Goal: Task Accomplishment & Management: Manage account settings

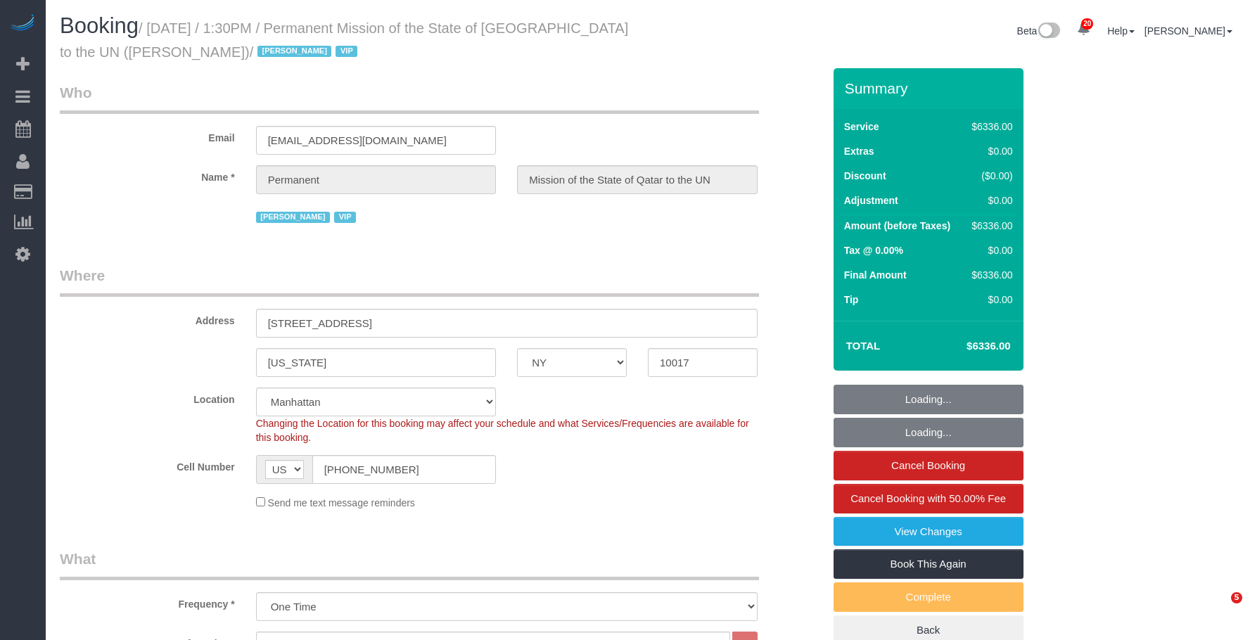
select select "NY"
select select "11"
select select "540"
select select "string:paypal"
select select "number:89"
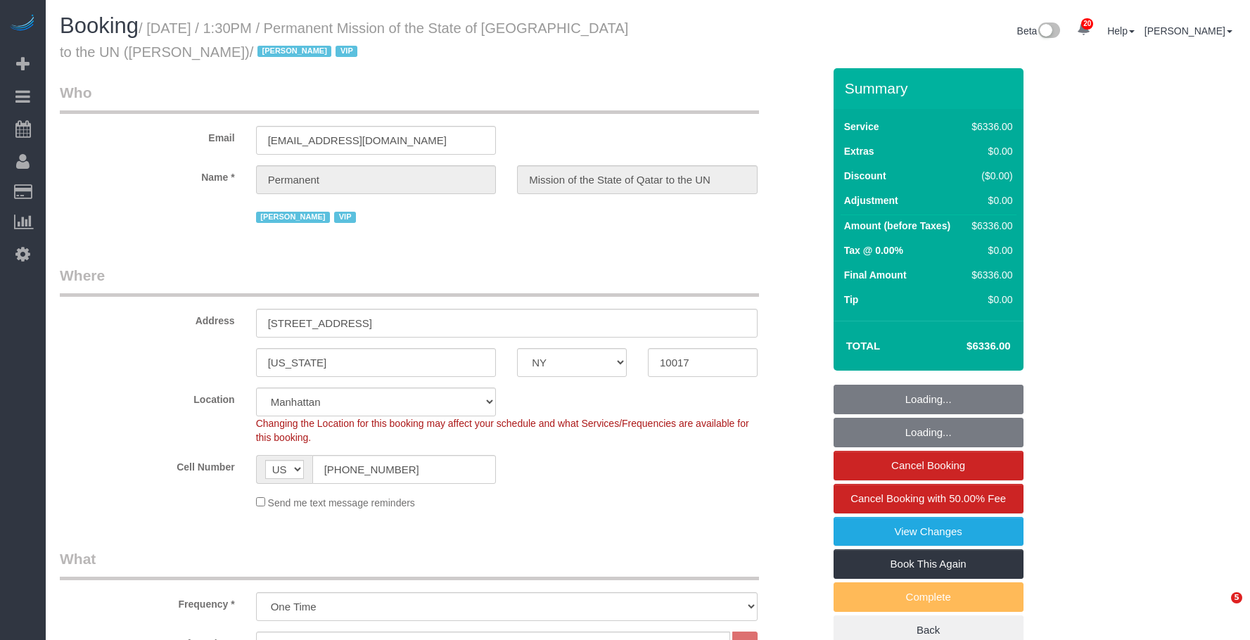
select select "number:90"
select select "number:15"
select select "number:7"
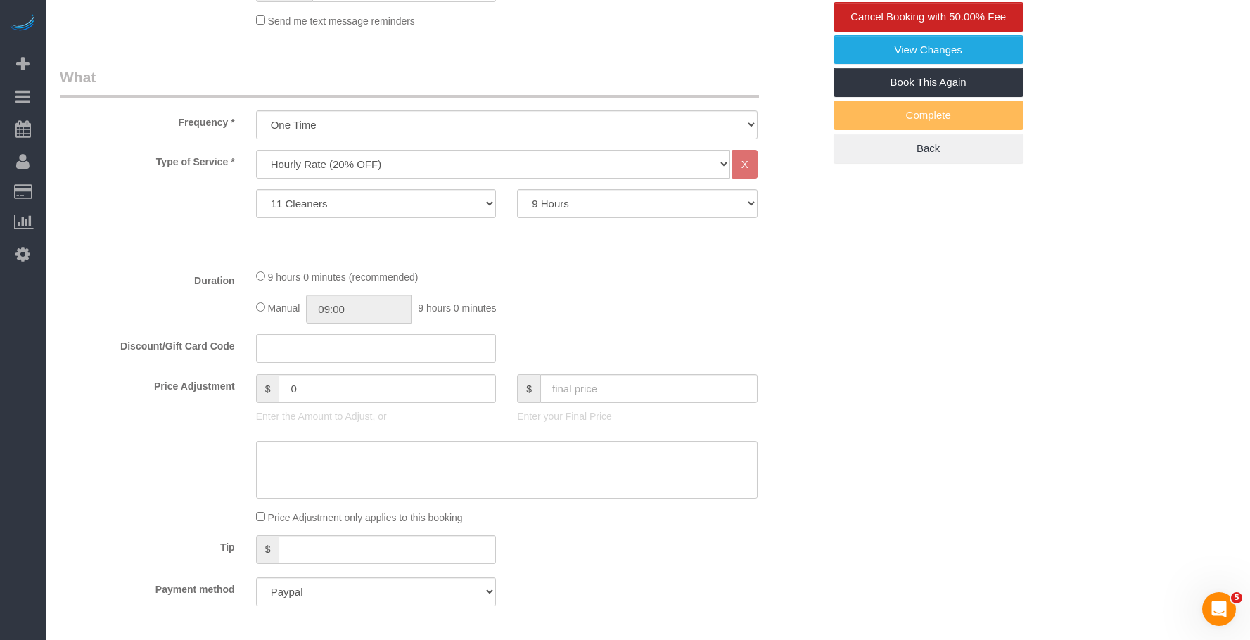
scroll to position [563, 0]
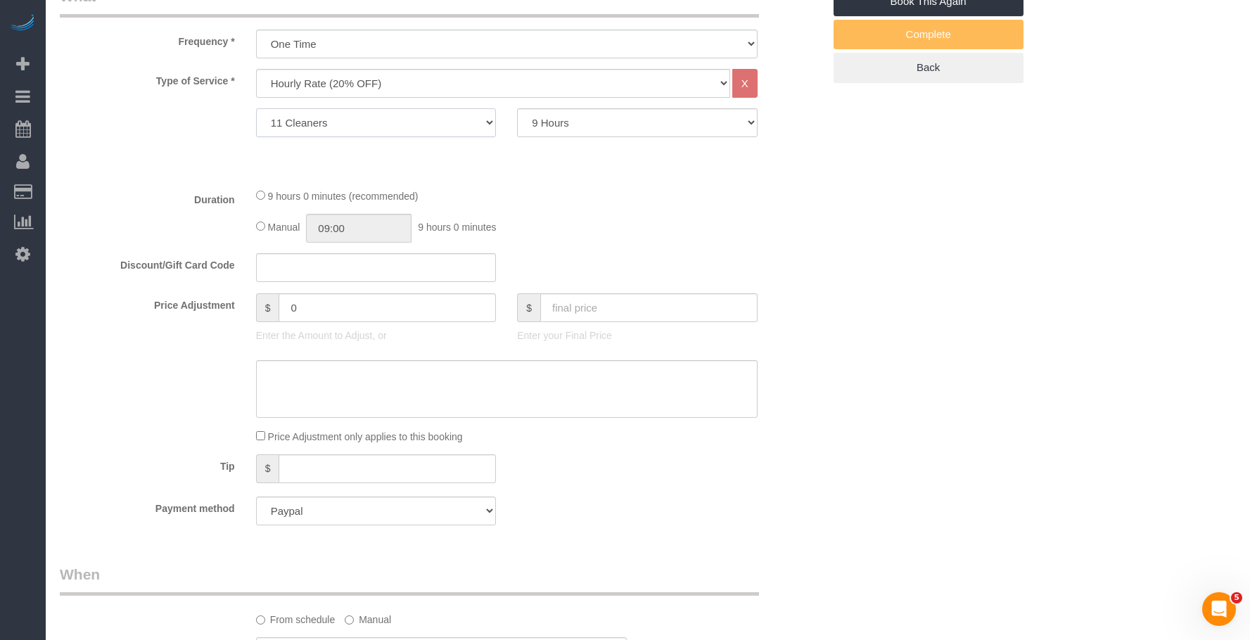
click at [367, 120] on select "1 Cleaner 2 Cleaners 3 Cleaners 4 Cleaners 5 Cleaners 6 Cleaners 7 Cleaners 8 C…" at bounding box center [376, 122] width 241 height 29
click at [656, 208] on div "9 hours 0 minutes (recommended) Manual 09:00 9 hours 0 minutes" at bounding box center [507, 215] width 523 height 55
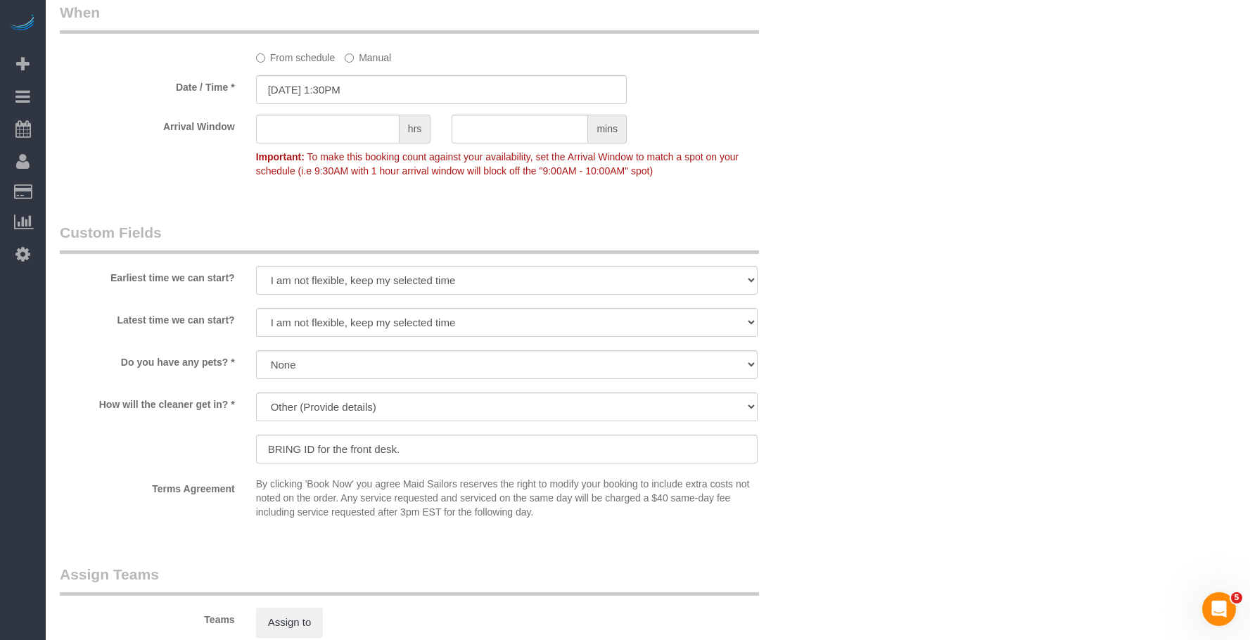
scroll to position [984, 0]
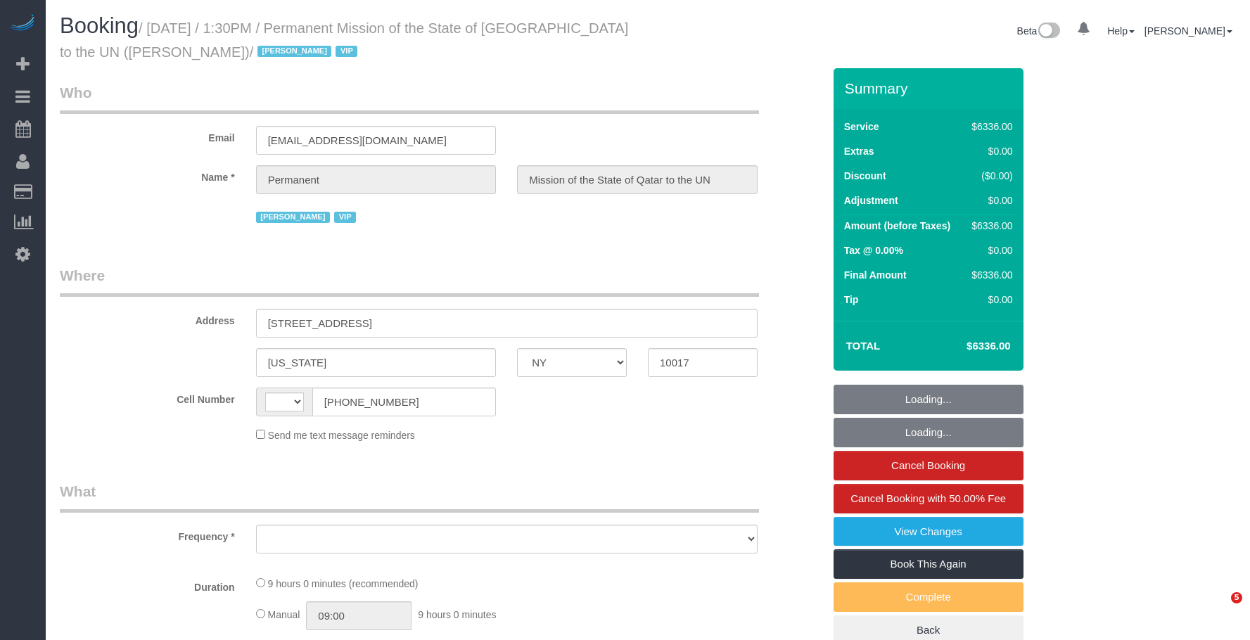
select select "NY"
select select "string:US"
select select "11"
select select "540"
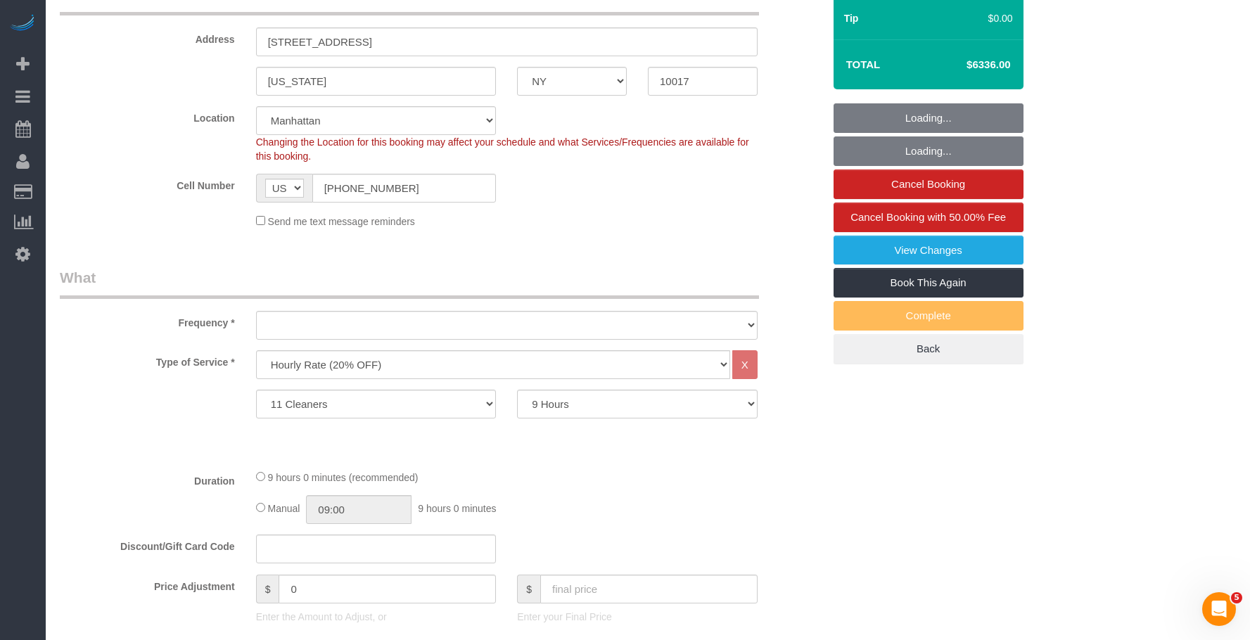
scroll to position [492, 0]
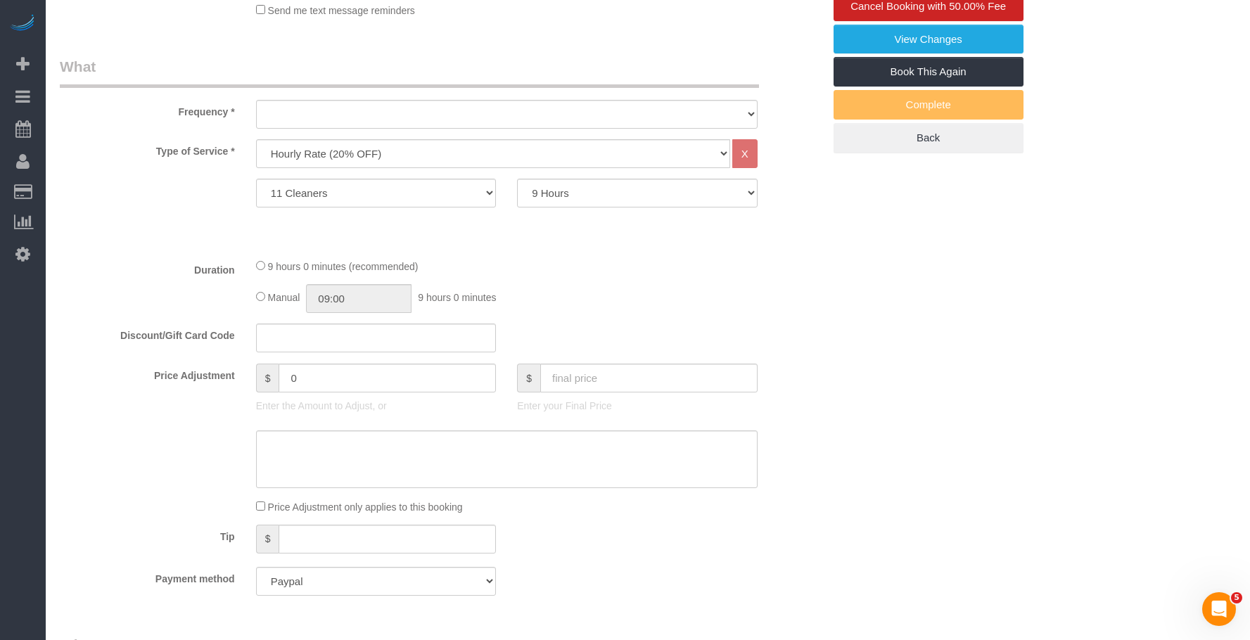
select select "object:933"
select select "number:89"
select select "number:90"
select select "number:15"
select select "number:7"
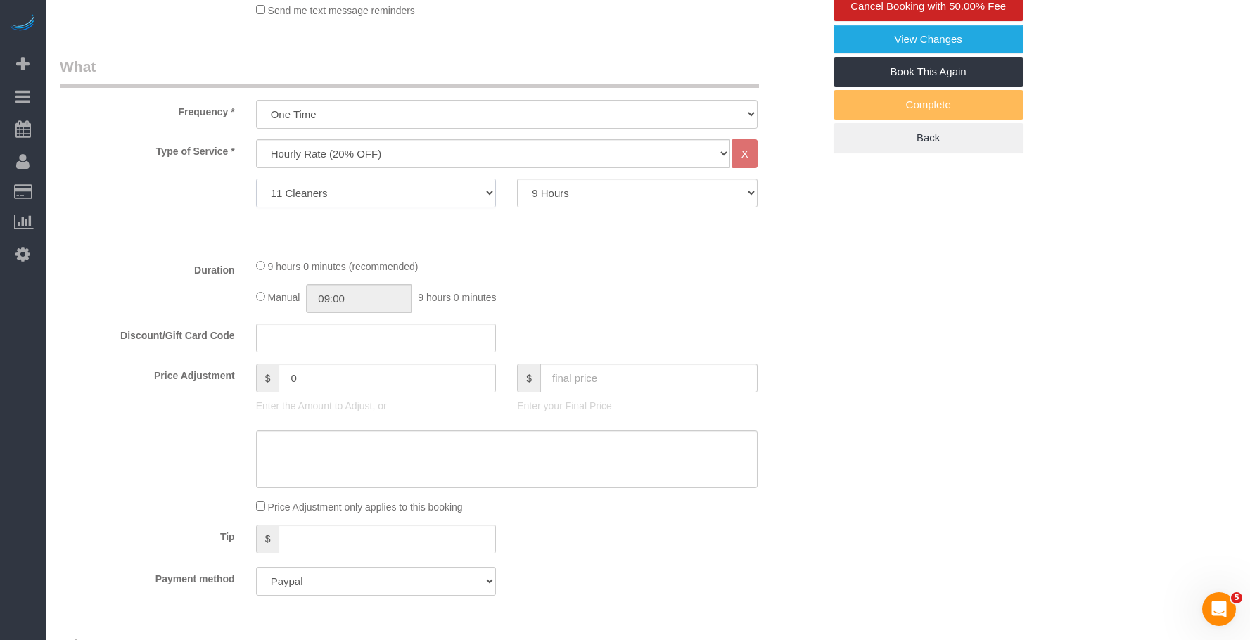
click at [381, 192] on select "1 Cleaner 2 Cleaners 3 Cleaners 4 Cleaners 5 Cleaners 6 Cleaners 7 Cleaners 8 C…" at bounding box center [376, 193] width 241 height 29
select select "object:1542"
select select "14"
click at [256, 179] on select "1 Cleaner 2 Cleaners 3 Cleaners 4 Cleaners 5 Cleaners 6 Cleaners 7 Cleaners 8 C…" at bounding box center [376, 193] width 241 height 29
click at [1114, 421] on div "Who Email newyork-acc@mofa.gov.qa Name * Permanent Mission of the State of Qata…" at bounding box center [648, 646] width 1176 height 2141
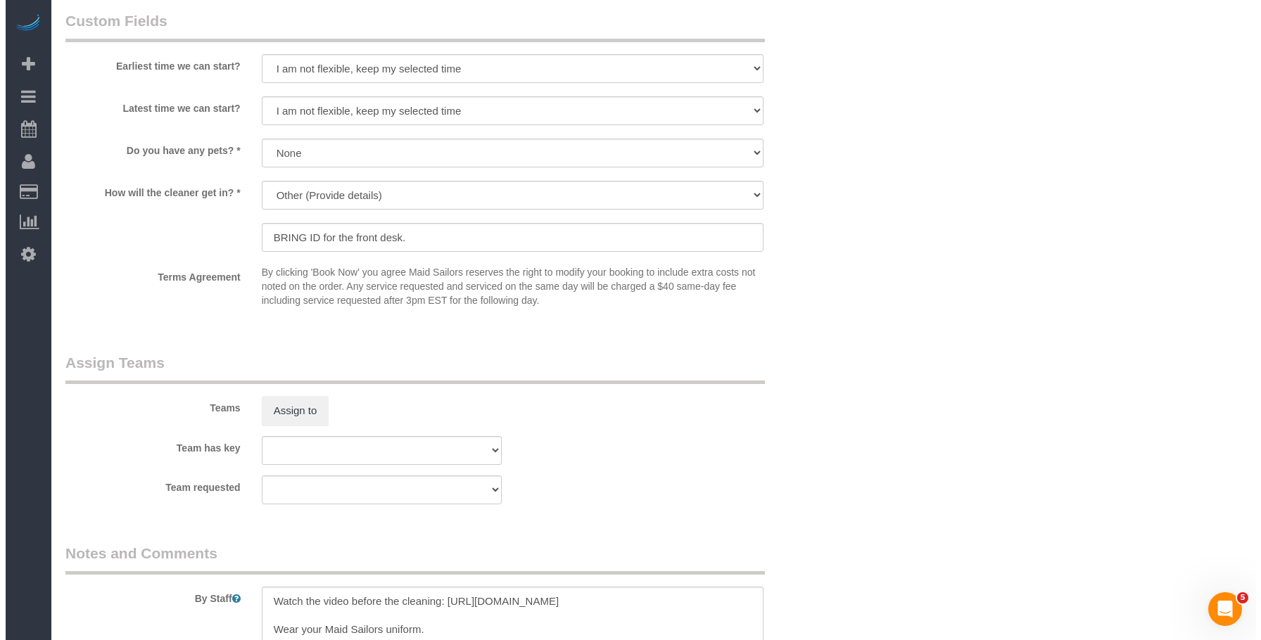
scroll to position [1617, 0]
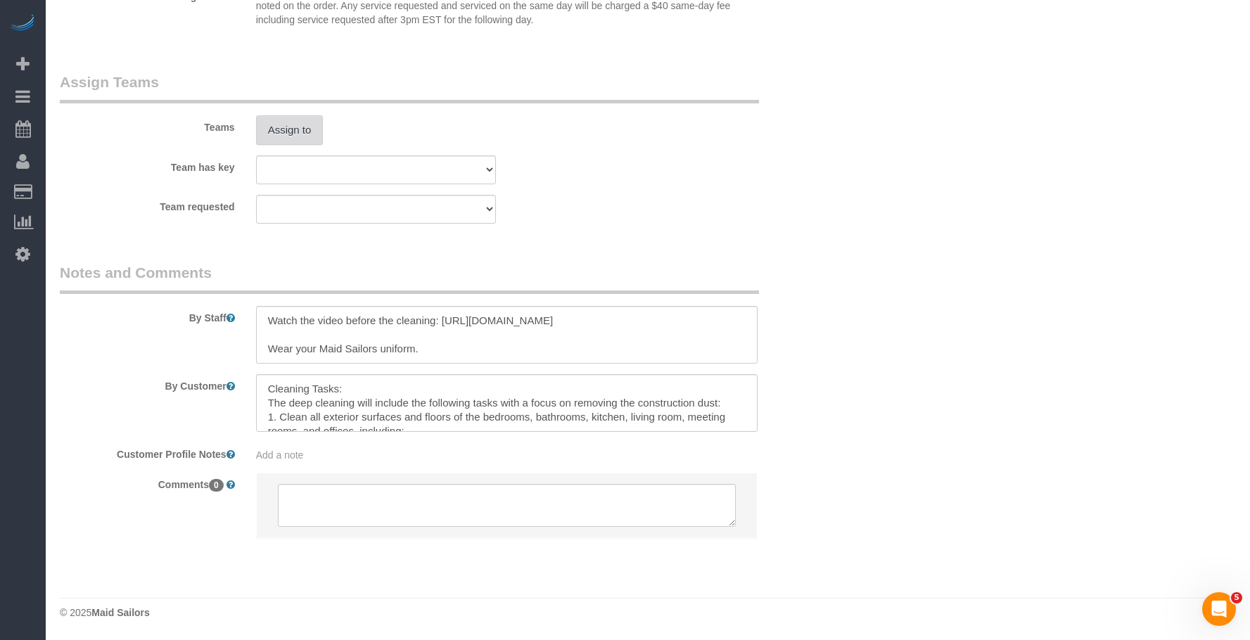
click at [286, 125] on button "Assign to" at bounding box center [290, 130] width 68 height 30
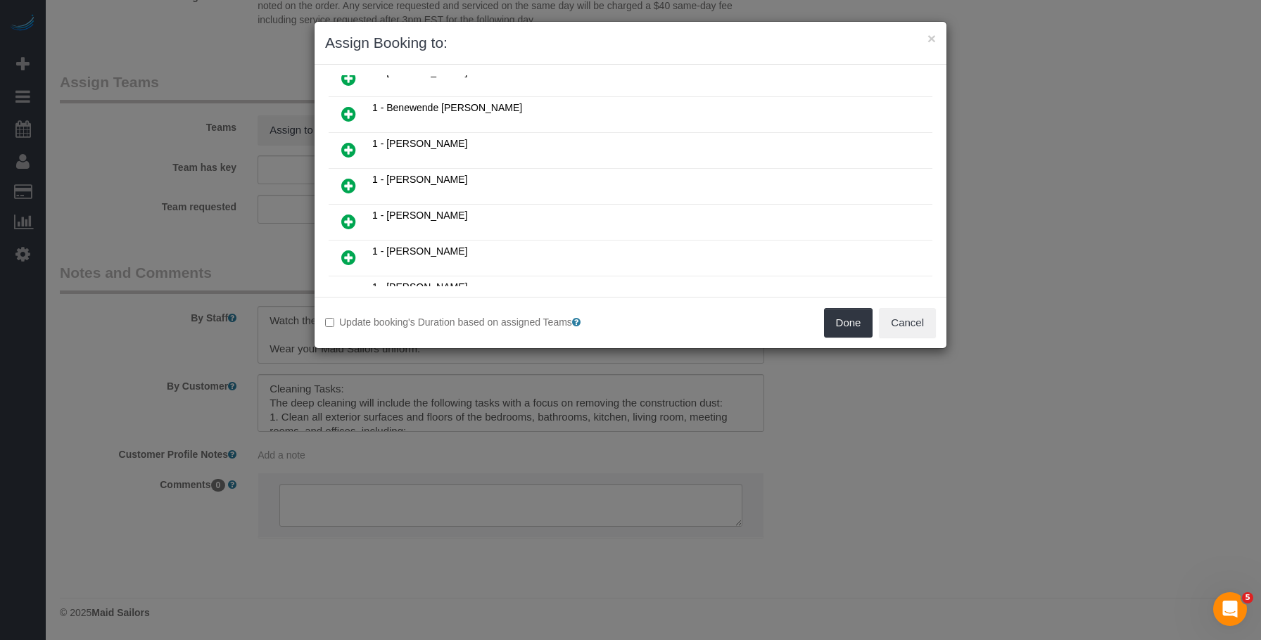
scroll to position [281, 0]
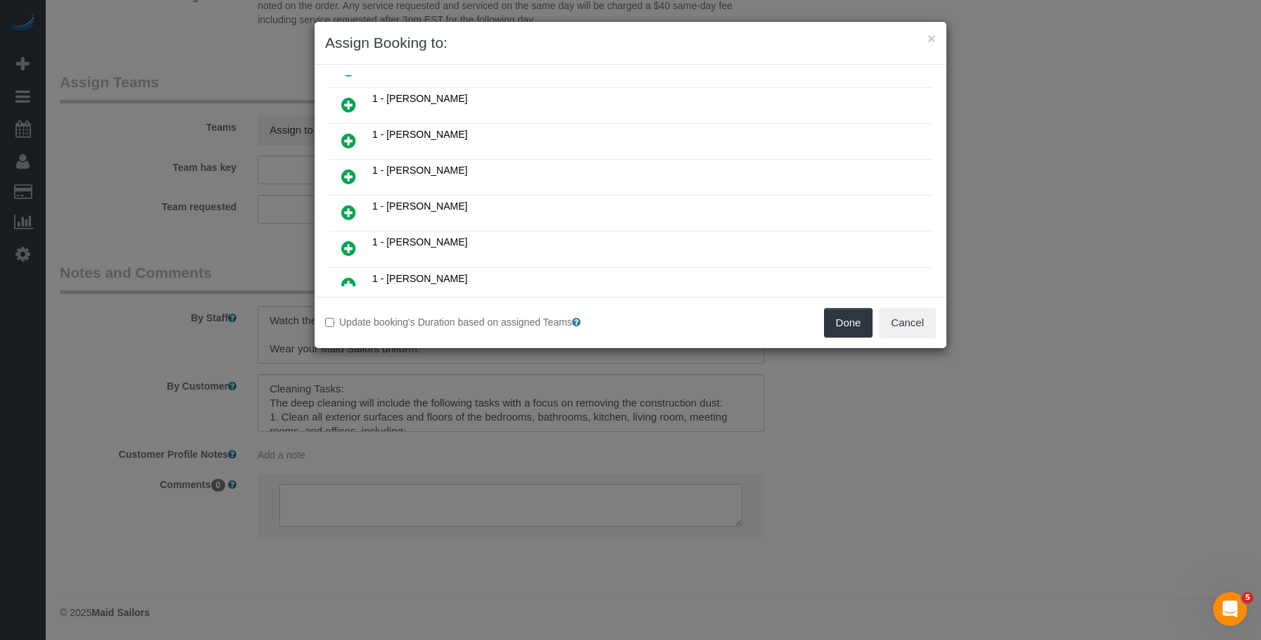
click at [350, 208] on icon at bounding box center [348, 212] width 15 height 17
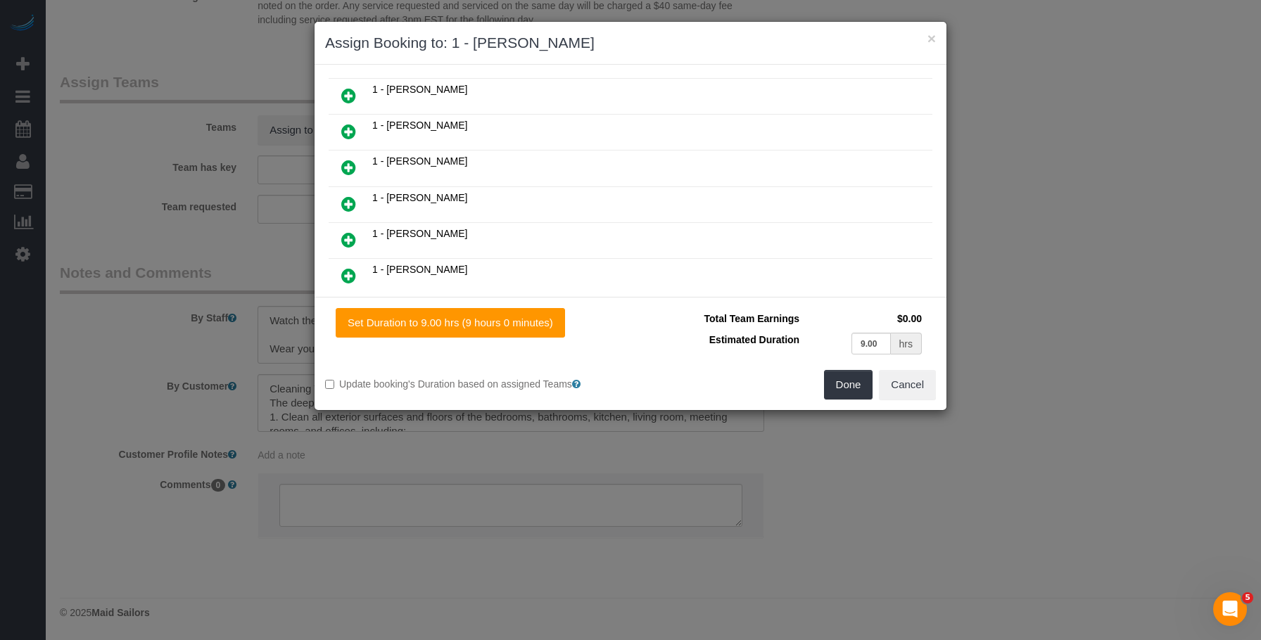
scroll to position [386, 0]
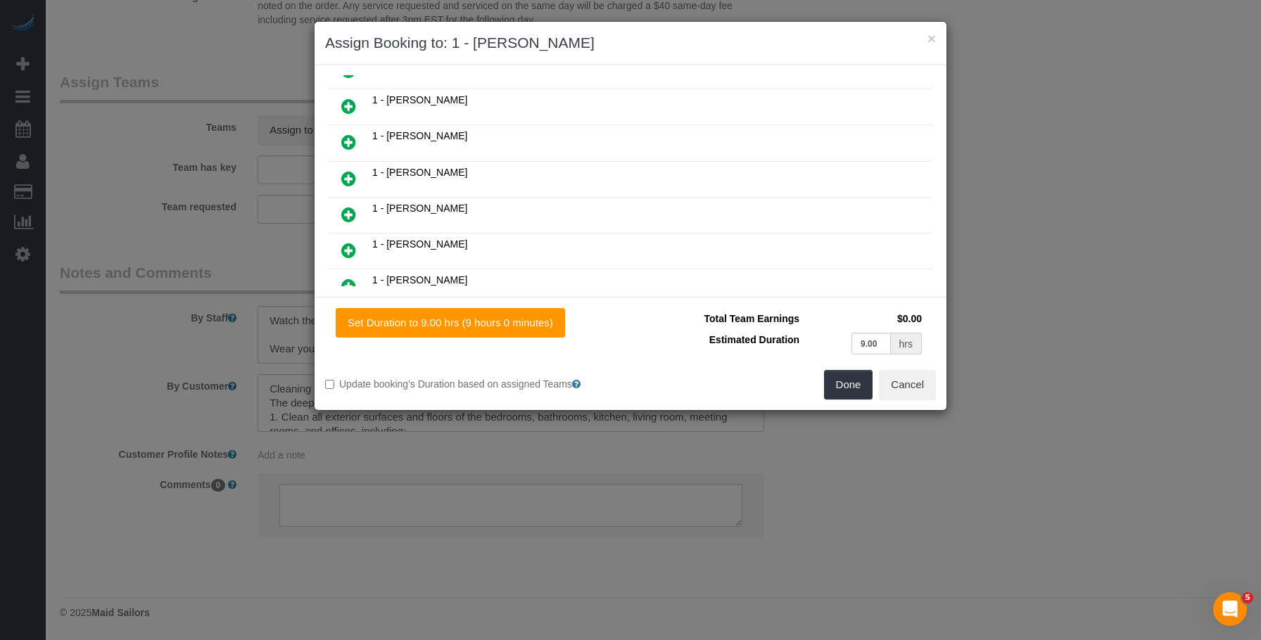
click at [348, 210] on icon at bounding box center [348, 214] width 15 height 17
click at [349, 217] on icon at bounding box center [348, 214] width 15 height 17
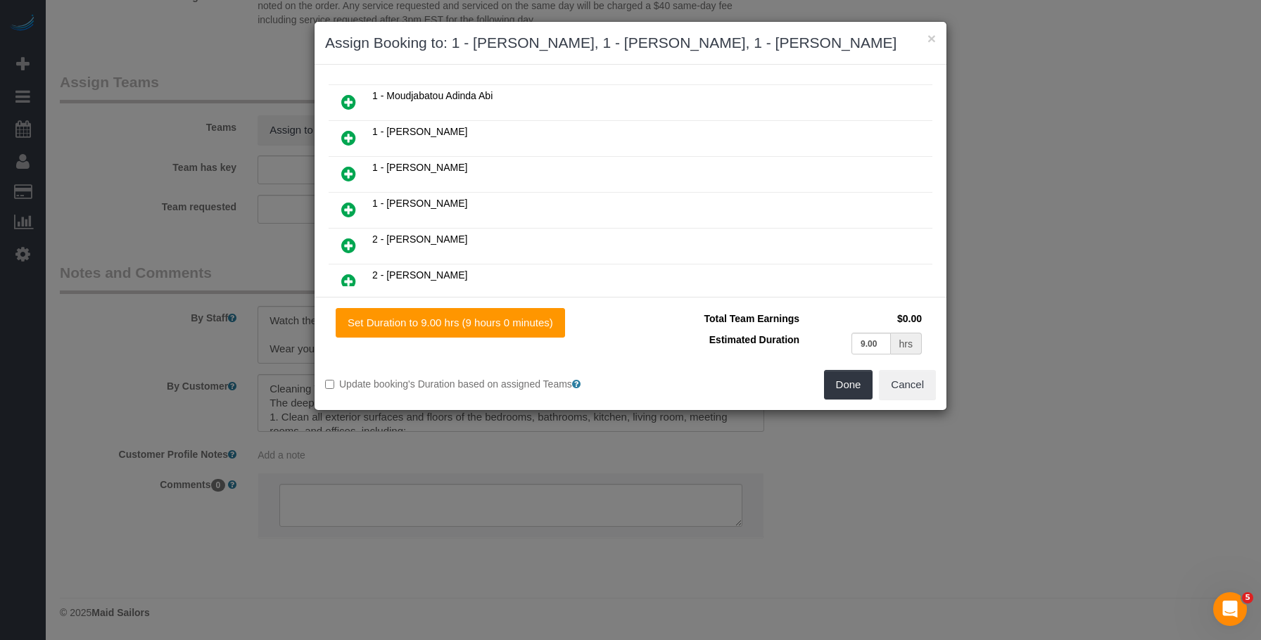
scroll to position [739, 0]
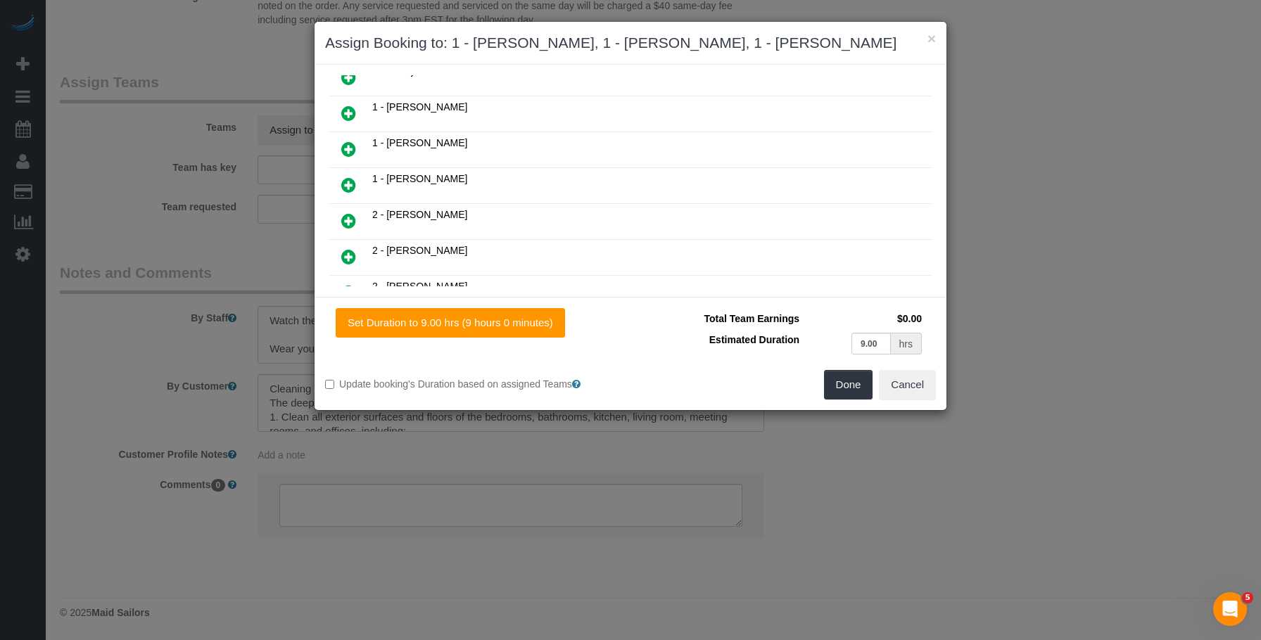
click at [348, 184] on icon at bounding box center [348, 185] width 15 height 17
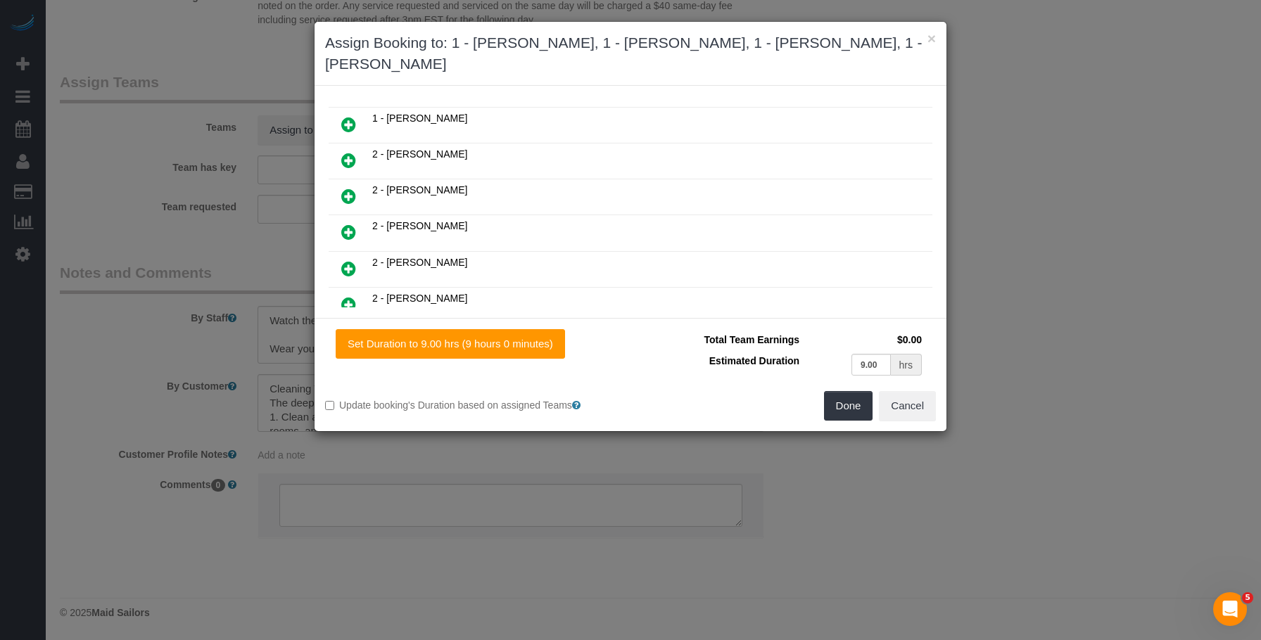
scroll to position [845, 0]
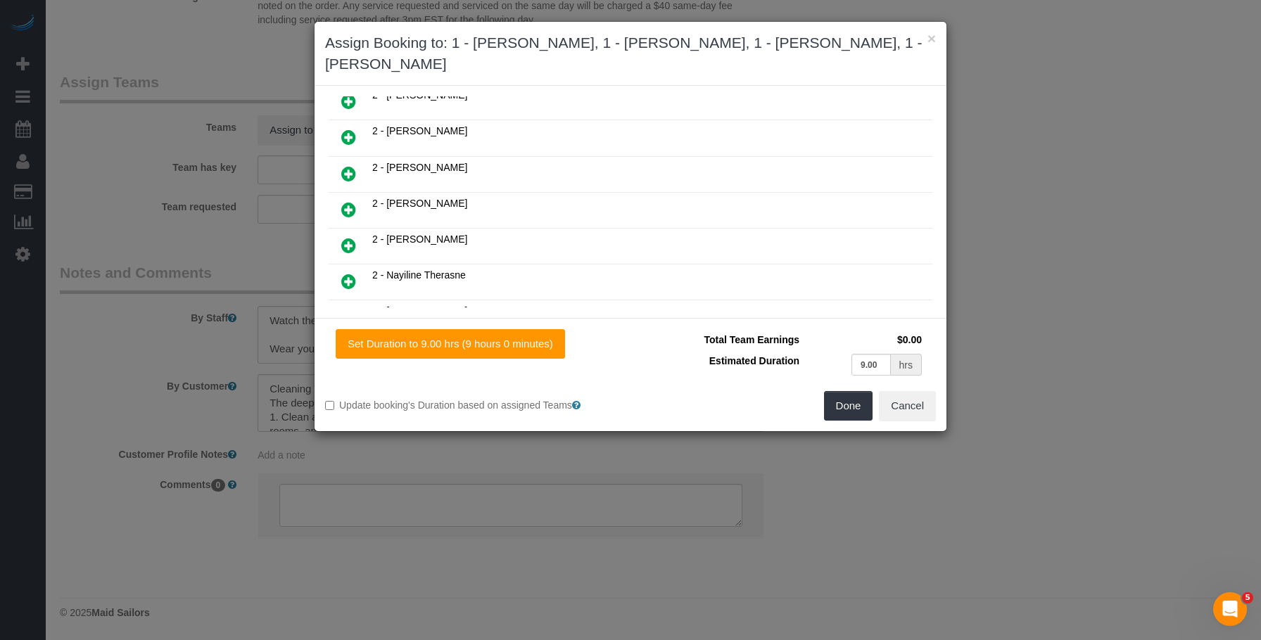
click at [349, 178] on icon at bounding box center [348, 173] width 15 height 17
click at [345, 174] on icon at bounding box center [348, 176] width 15 height 17
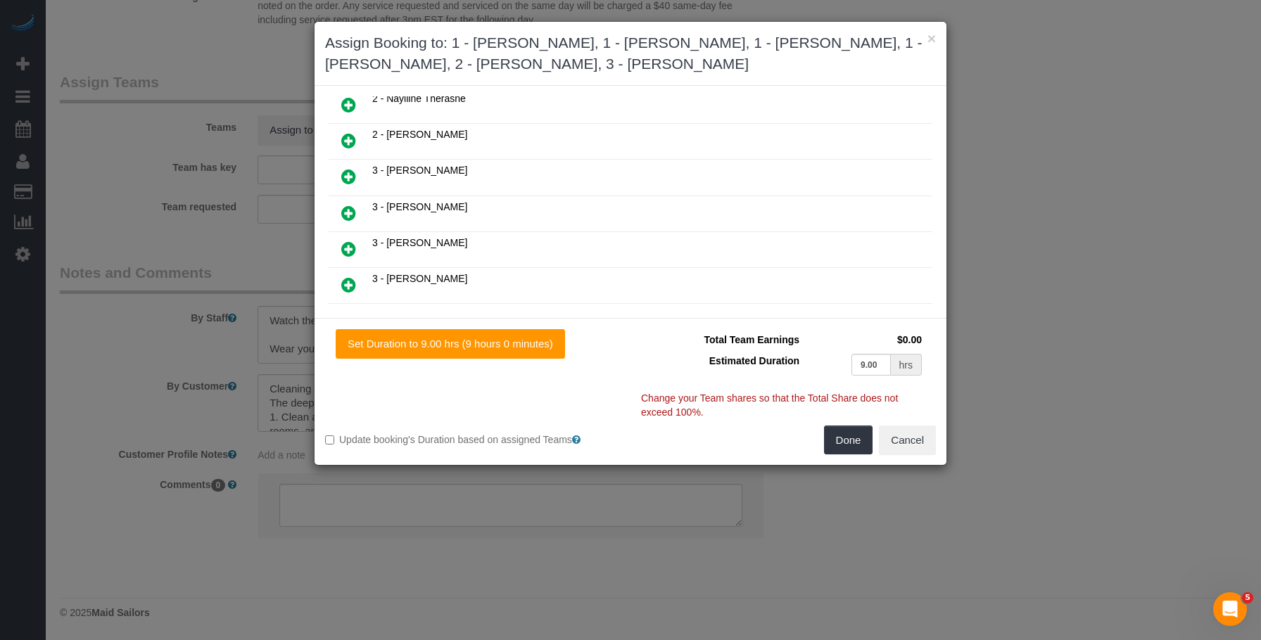
click at [348, 174] on icon at bounding box center [348, 176] width 15 height 17
click at [348, 215] on icon at bounding box center [348, 213] width 15 height 17
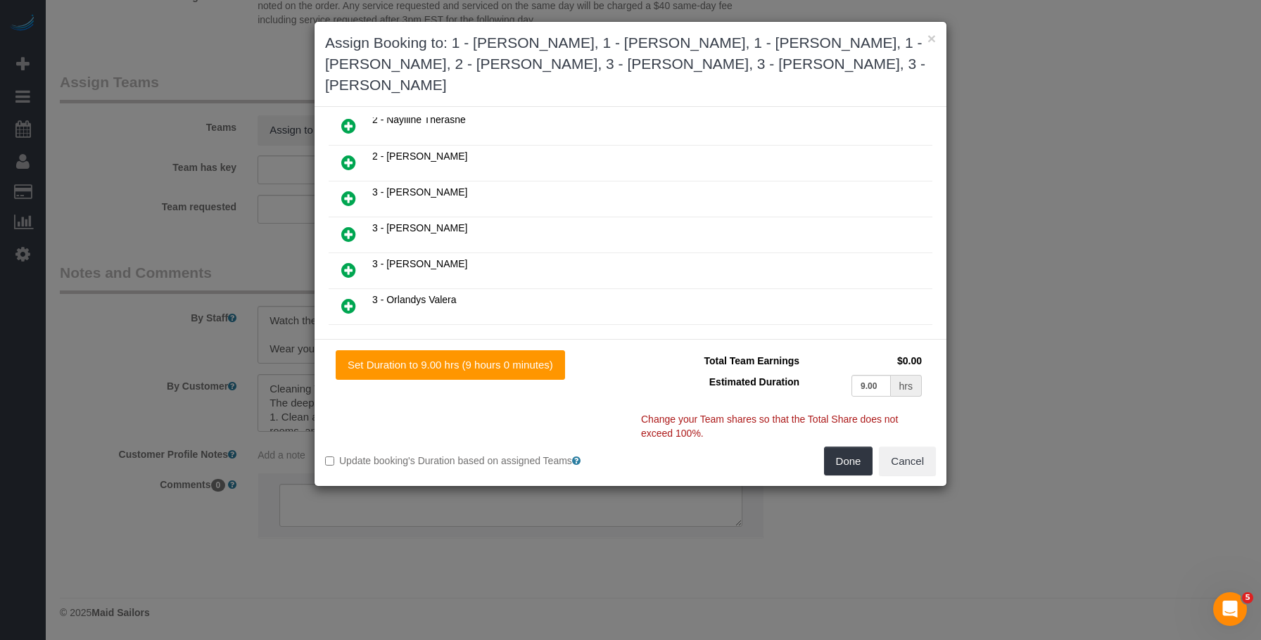
scroll to position [1270, 0]
click at [348, 272] on icon at bounding box center [348, 271] width 15 height 17
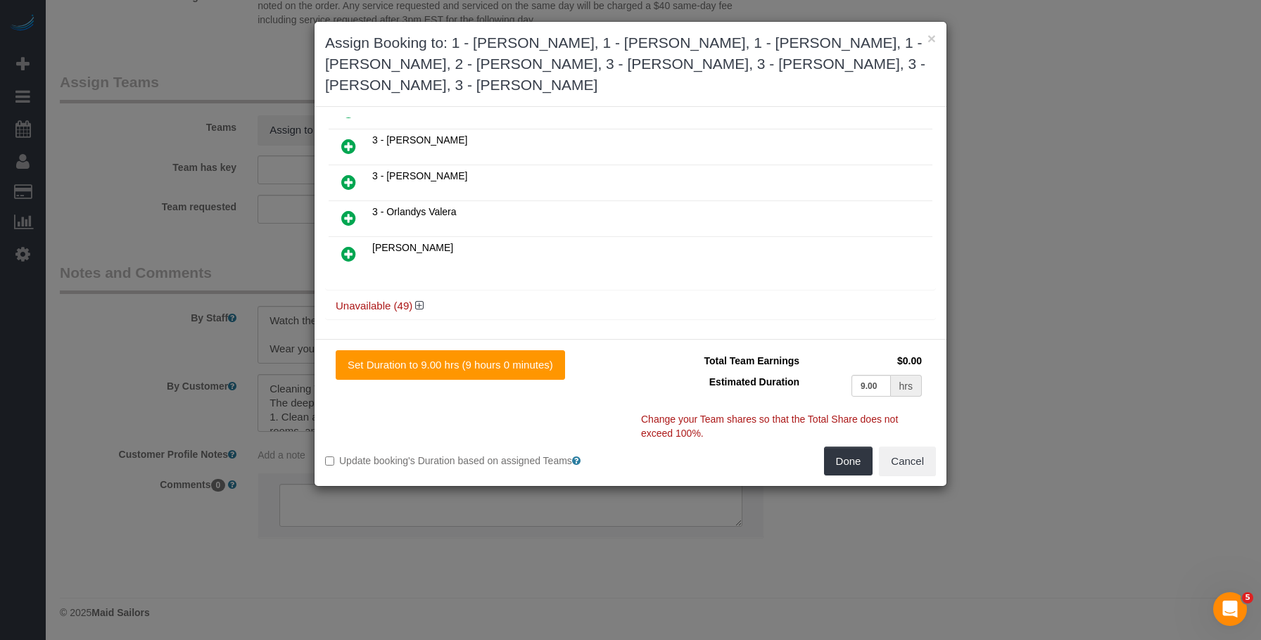
scroll to position [1328, 0]
click at [419, 303] on icon at bounding box center [419, 300] width 8 height 11
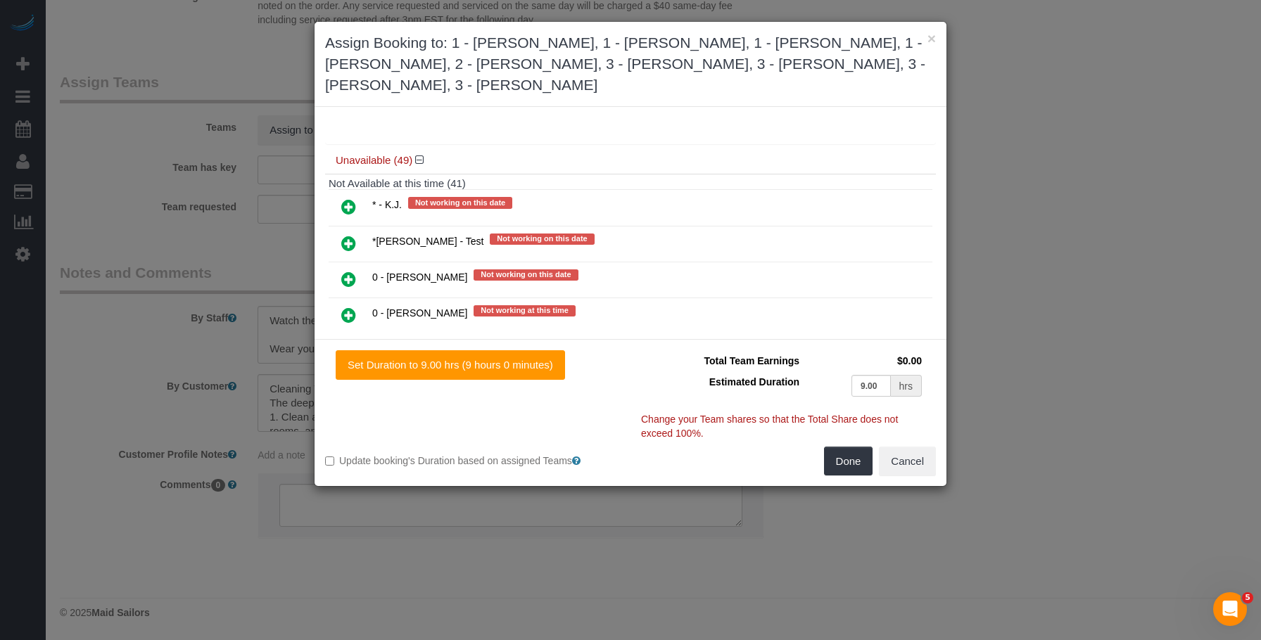
click at [350, 206] on icon at bounding box center [348, 206] width 15 height 17
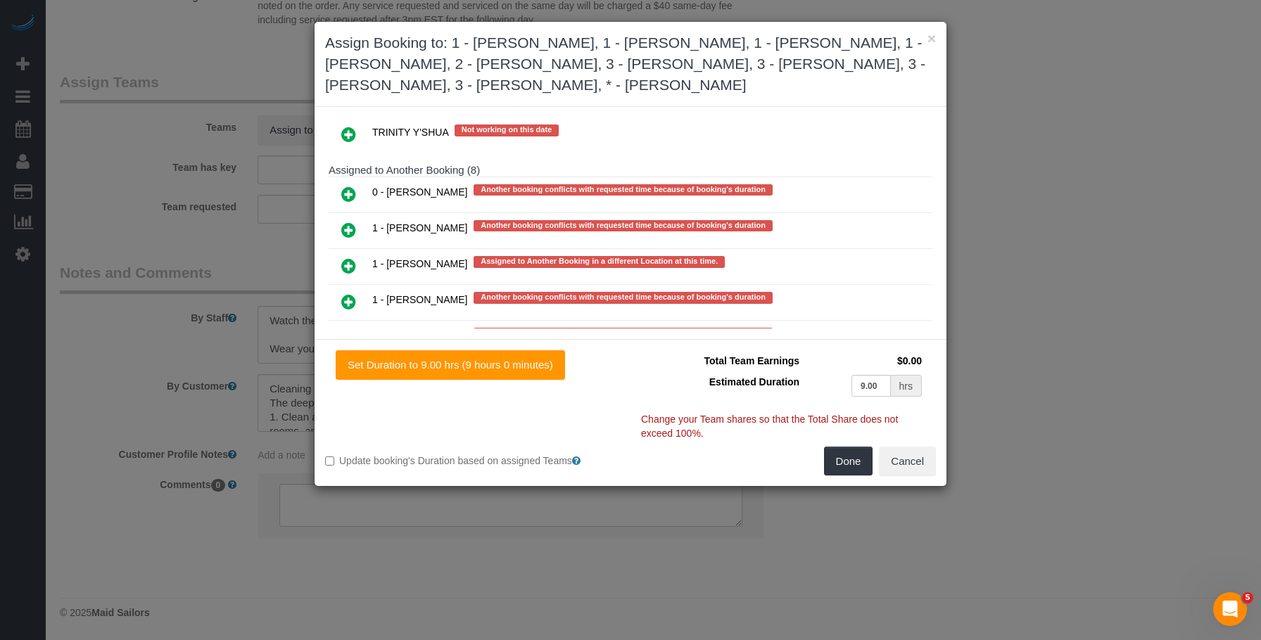
scroll to position [2982, 0]
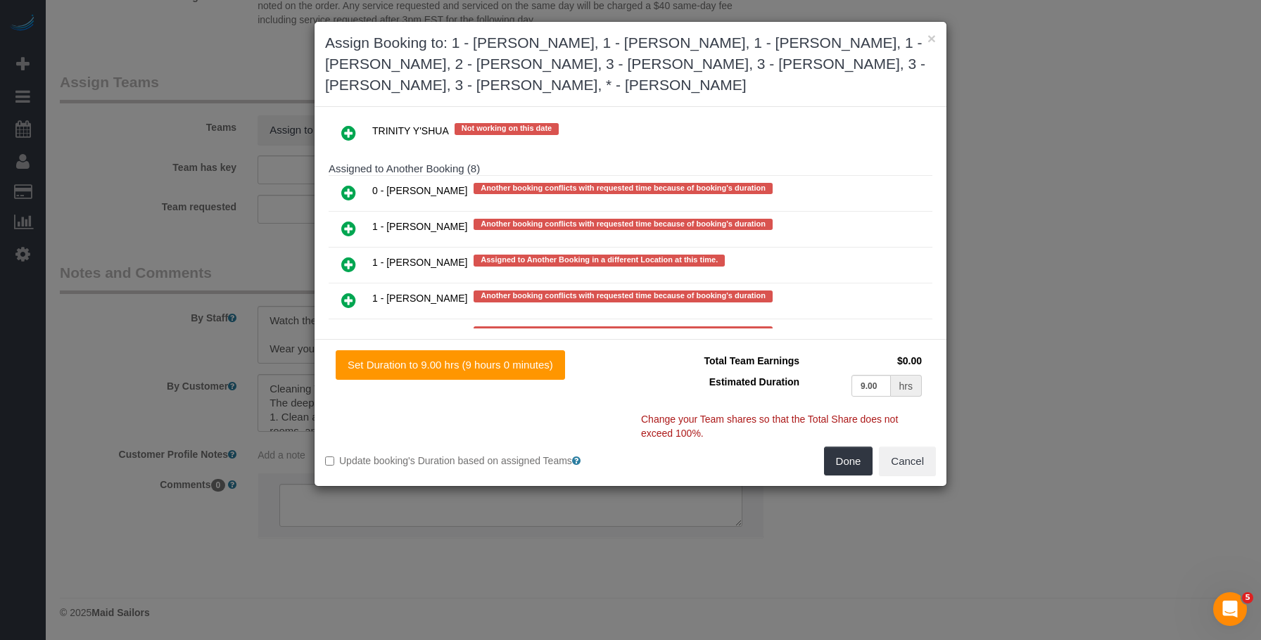
click at [350, 267] on icon at bounding box center [348, 264] width 15 height 17
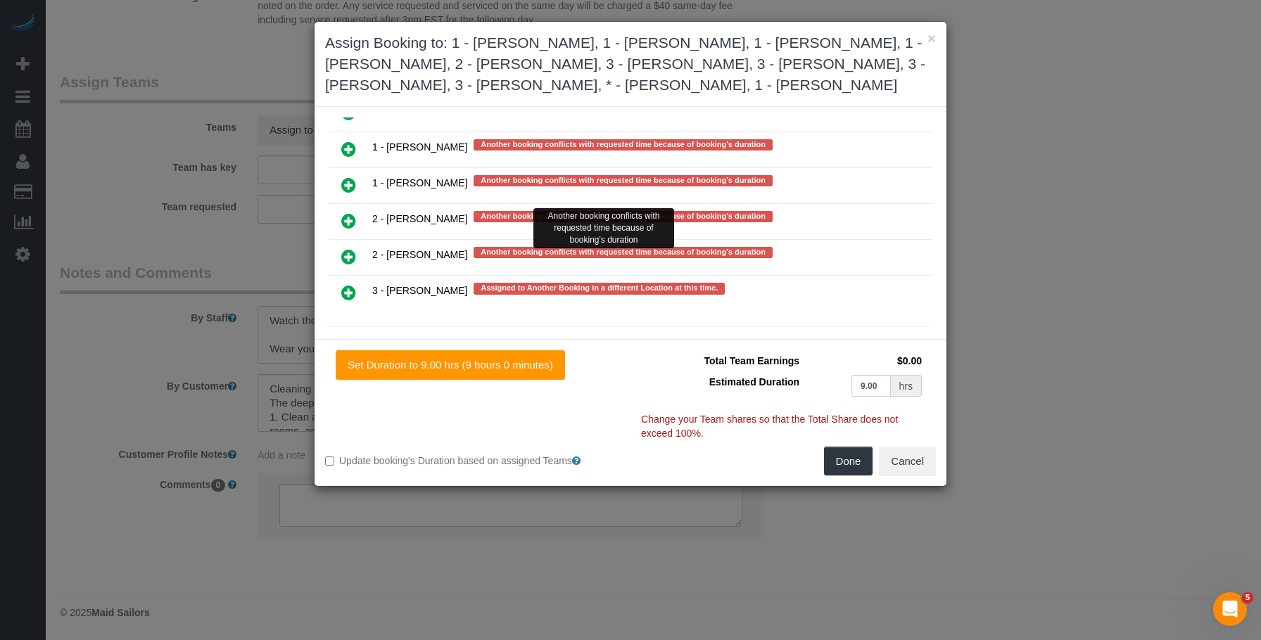
scroll to position [3151, 0]
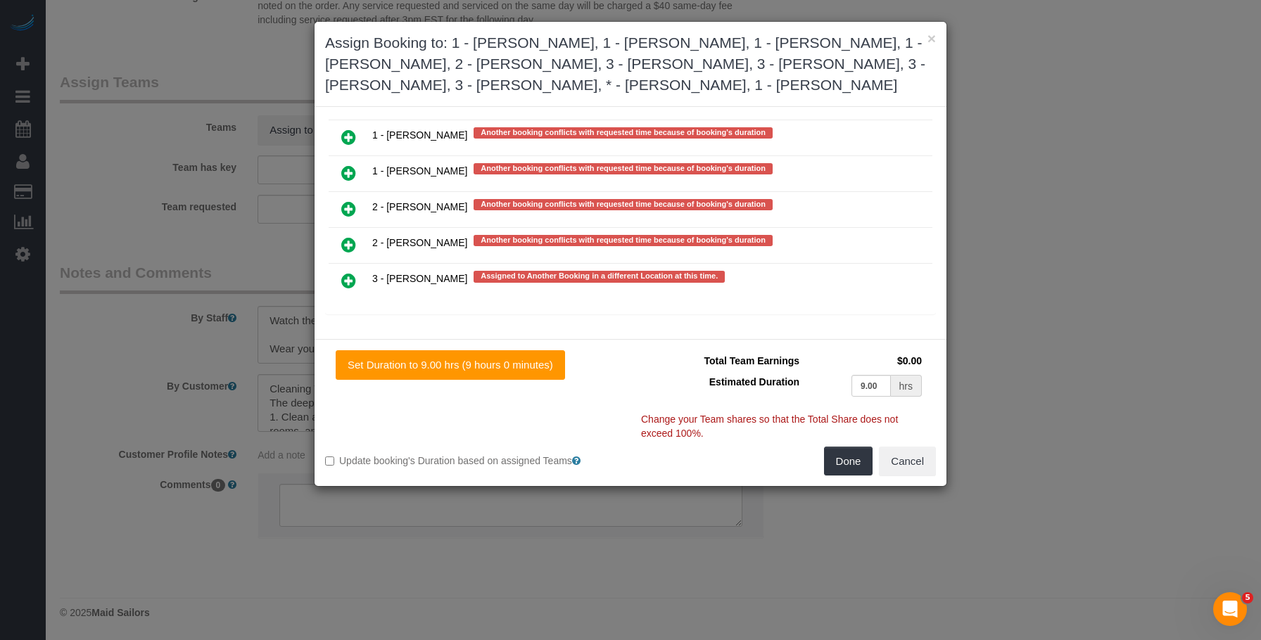
drag, startPoint x: 345, startPoint y: 283, endPoint x: 398, endPoint y: 265, distance: 55.6
click at [345, 283] on icon at bounding box center [348, 280] width 15 height 17
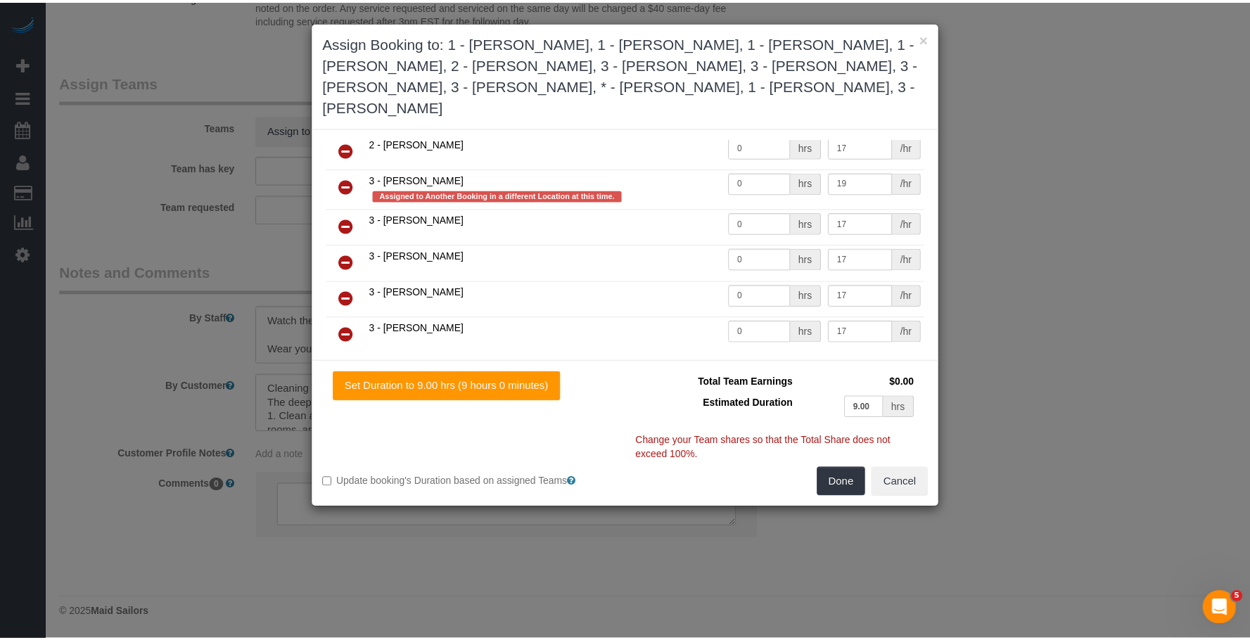
scroll to position [281, 0]
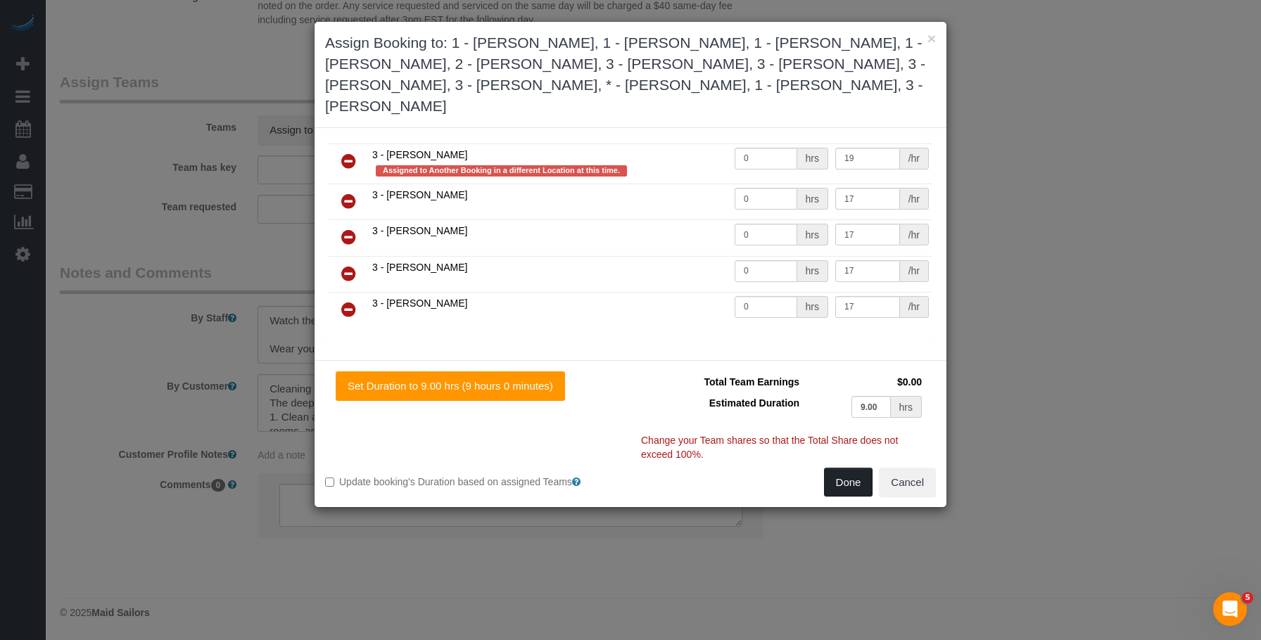
click at [845, 468] on button "Done" at bounding box center [848, 483] width 49 height 30
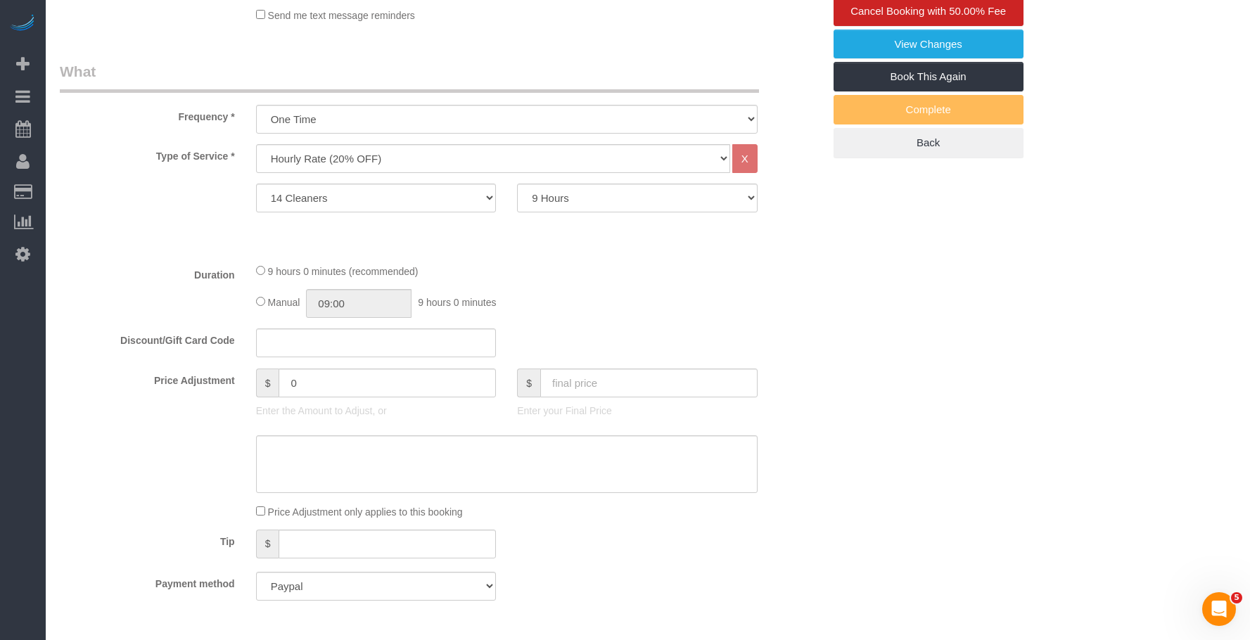
scroll to position [351, 0]
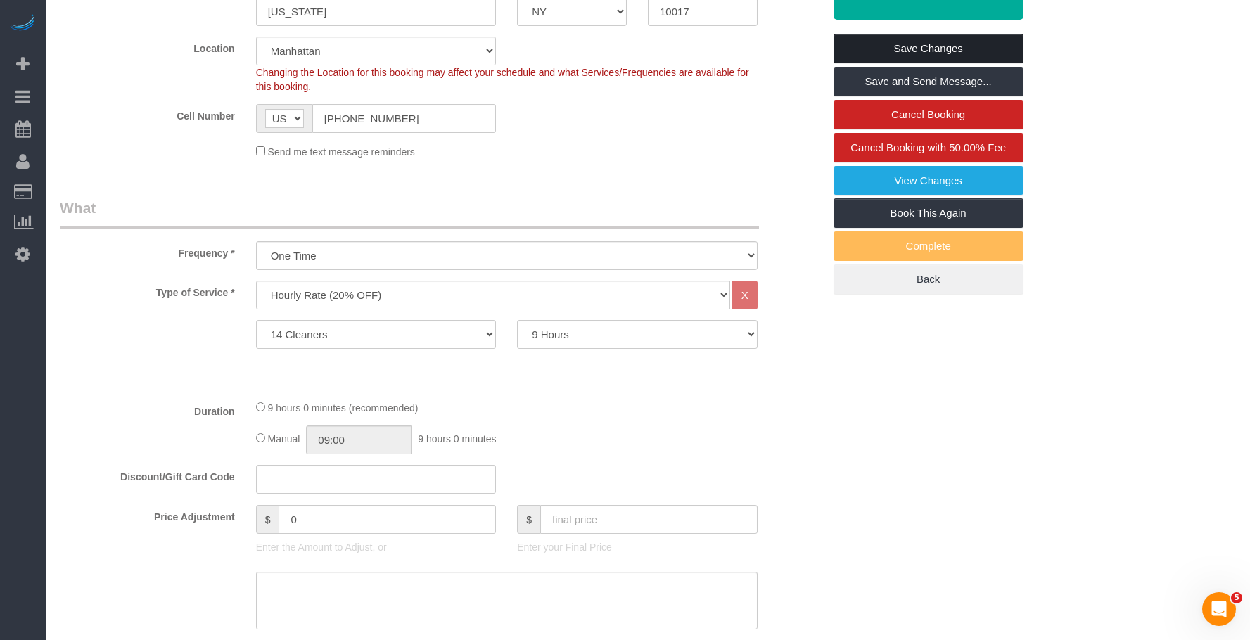
click at [964, 44] on link "Save Changes" at bounding box center [929, 49] width 190 height 30
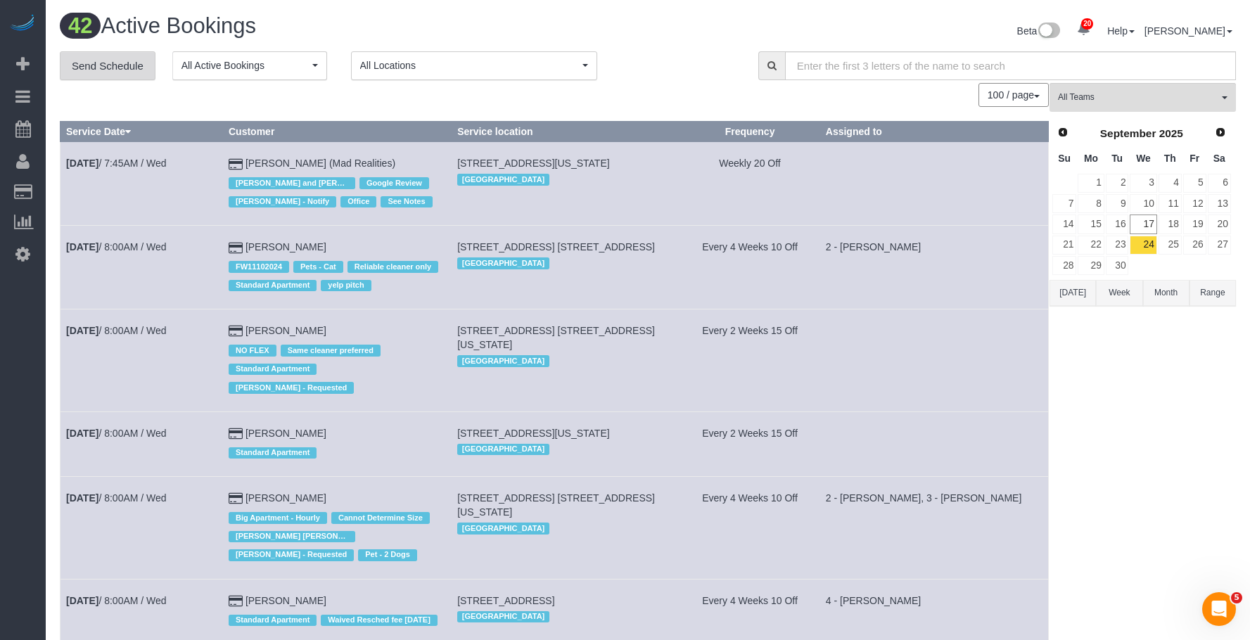
click at [134, 61] on link "Send Schedule" at bounding box center [108, 66] width 96 height 30
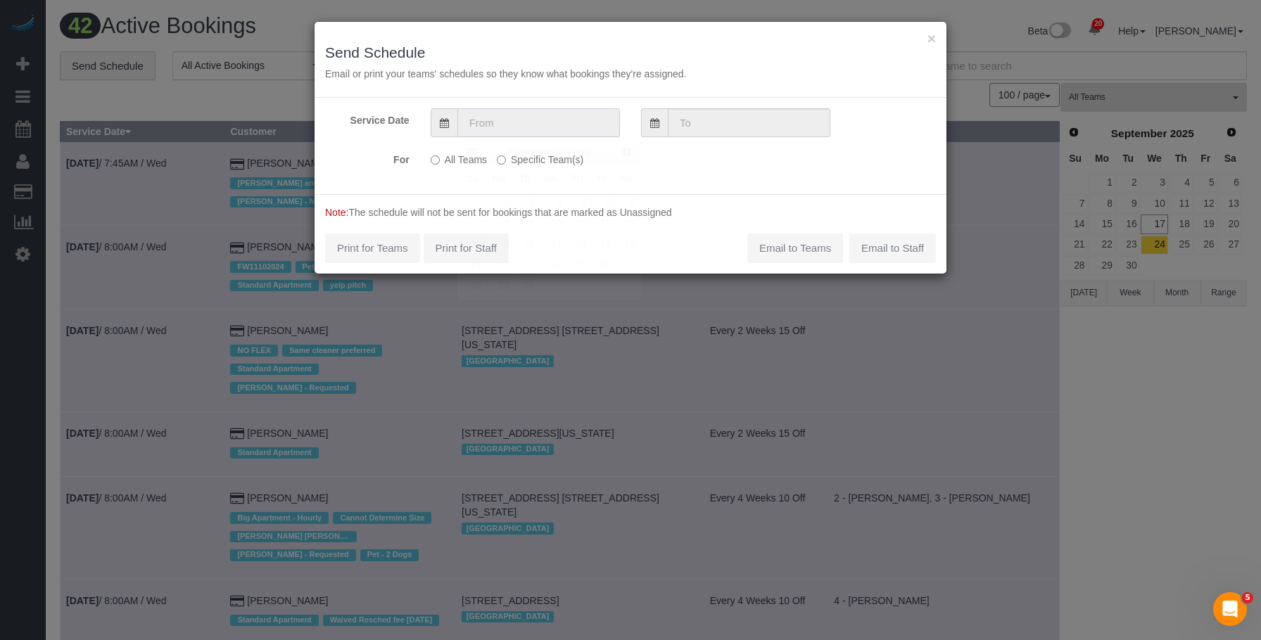
click at [535, 113] on input "text" at bounding box center [538, 122] width 163 height 29
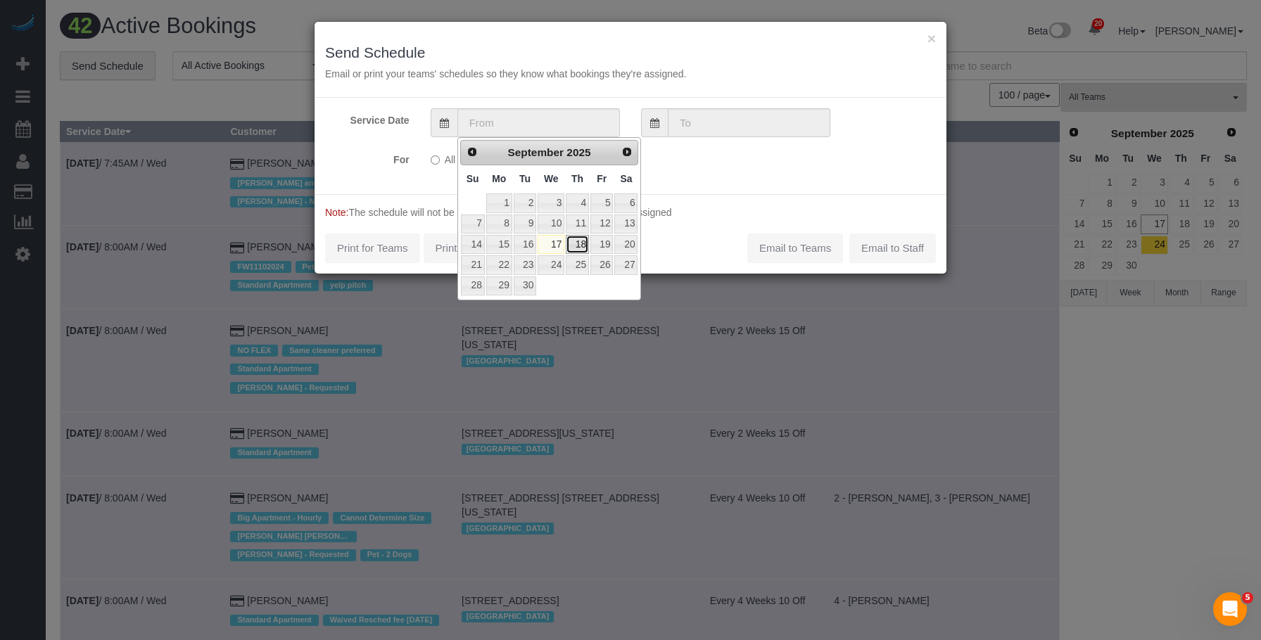
click at [576, 241] on link "18" at bounding box center [577, 244] width 23 height 19
type input "09/18/2025"
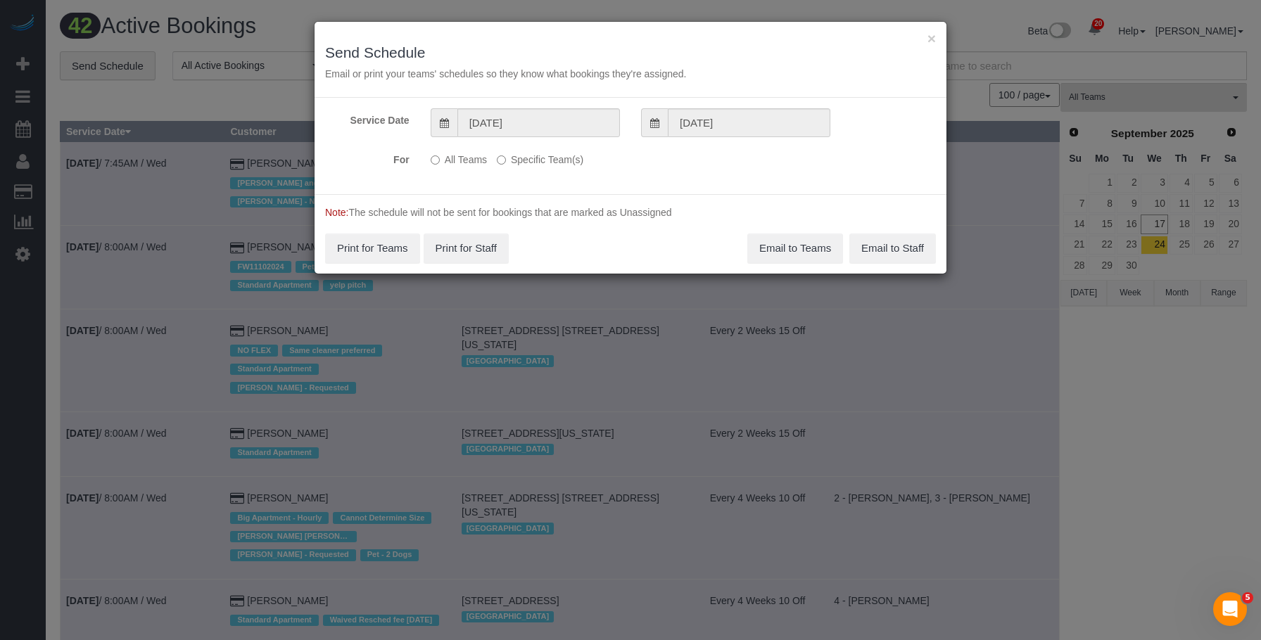
click at [549, 164] on label "Specific Team(s)" at bounding box center [540, 157] width 87 height 19
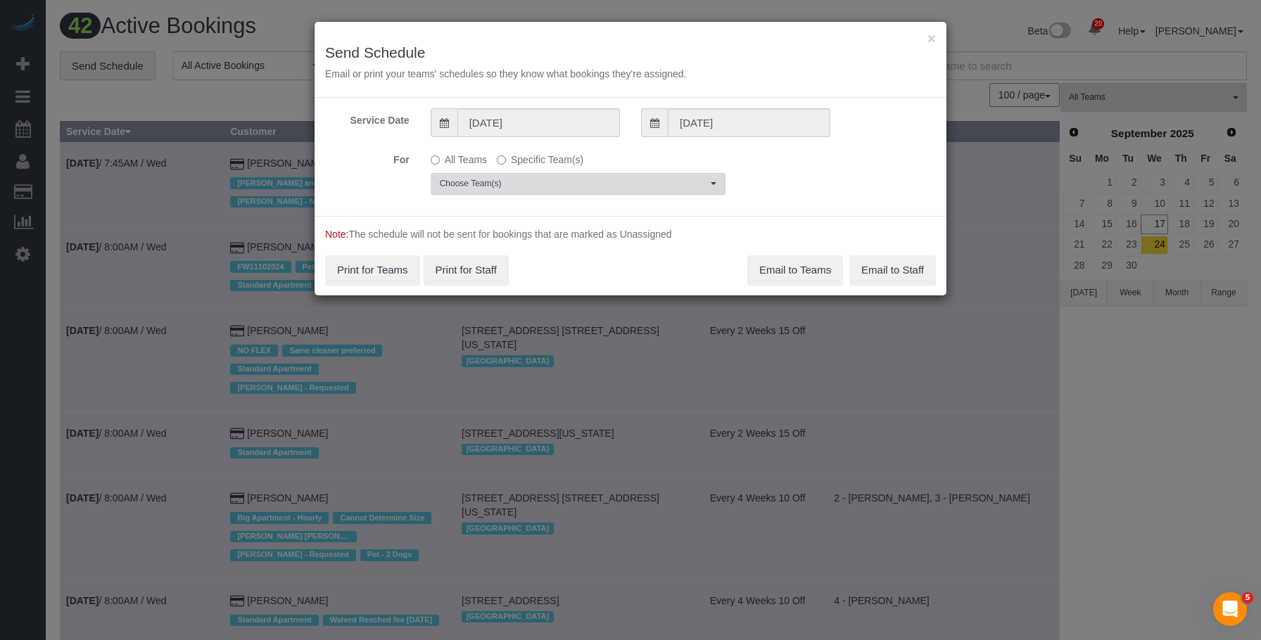
click at [604, 188] on span "Choose Team(s)" at bounding box center [573, 184] width 267 height 12
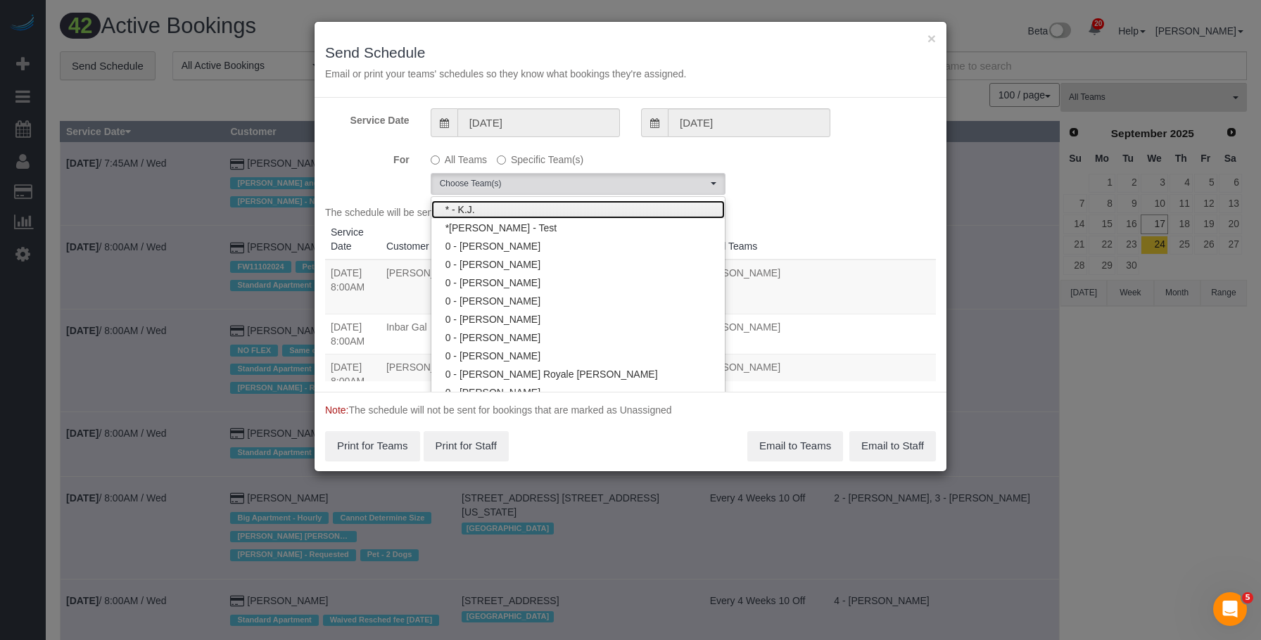
click at [568, 211] on link "* - K.J." at bounding box center [577, 210] width 293 height 18
click at [657, 36] on div "× Send Schedule Email or print your teams' schedules so they know what bookings…" at bounding box center [630, 60] width 632 height 76
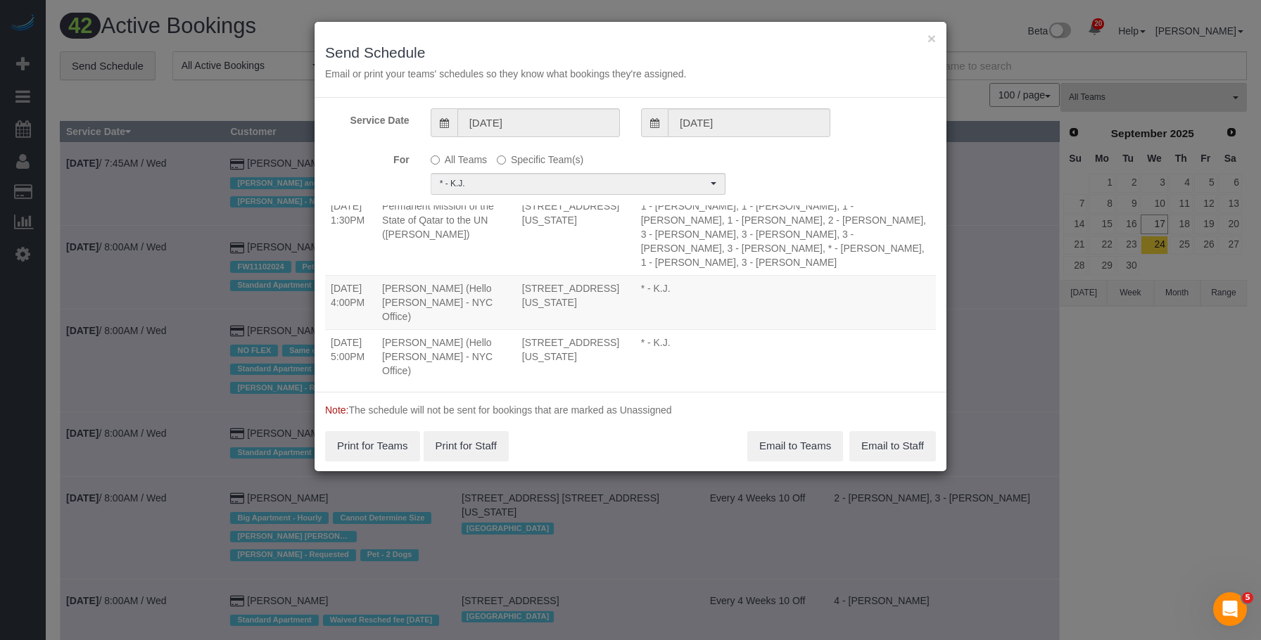
scroll to position [37, 0]
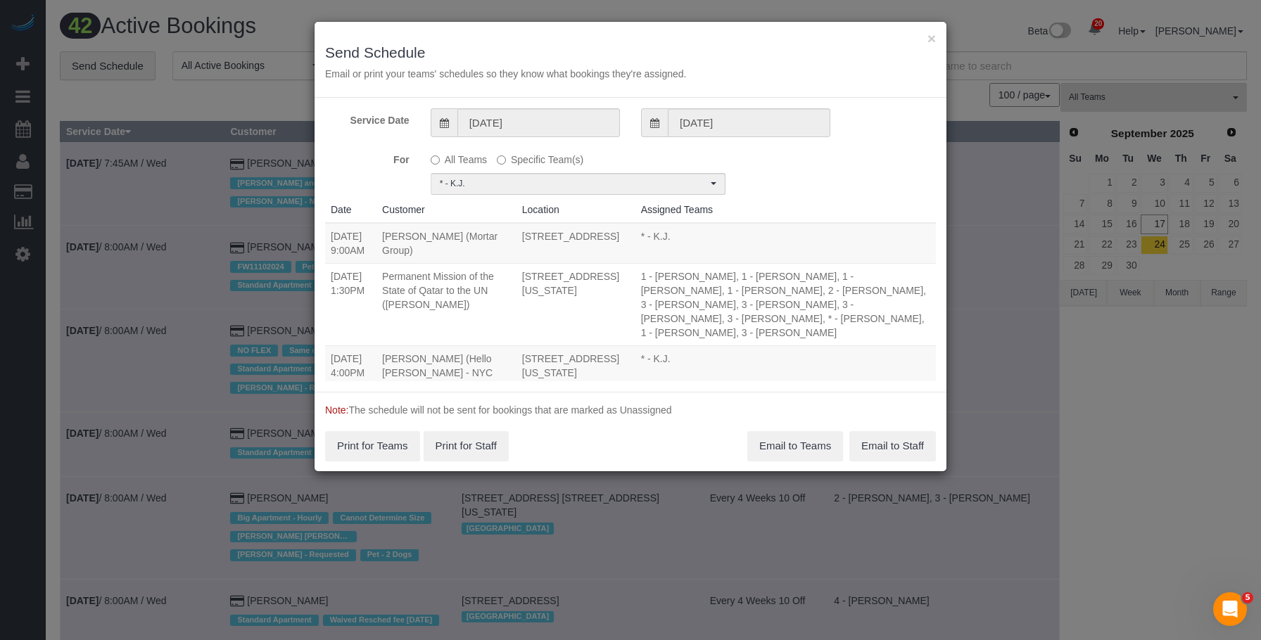
drag, startPoint x: 409, startPoint y: 282, endPoint x: 605, endPoint y: 305, distance: 197.0
click at [605, 305] on tr "09/18/2025 1:30PM Permanent Mission of the State of Qatar to the UN (Yahya Al R…" at bounding box center [630, 304] width 611 height 82
copy tr "09/18/2025 1:30PM Permanent Mission of the State of Qatar to the UN (Yahya Al R…"
click at [771, 443] on button "Email to Teams" at bounding box center [795, 446] width 96 height 30
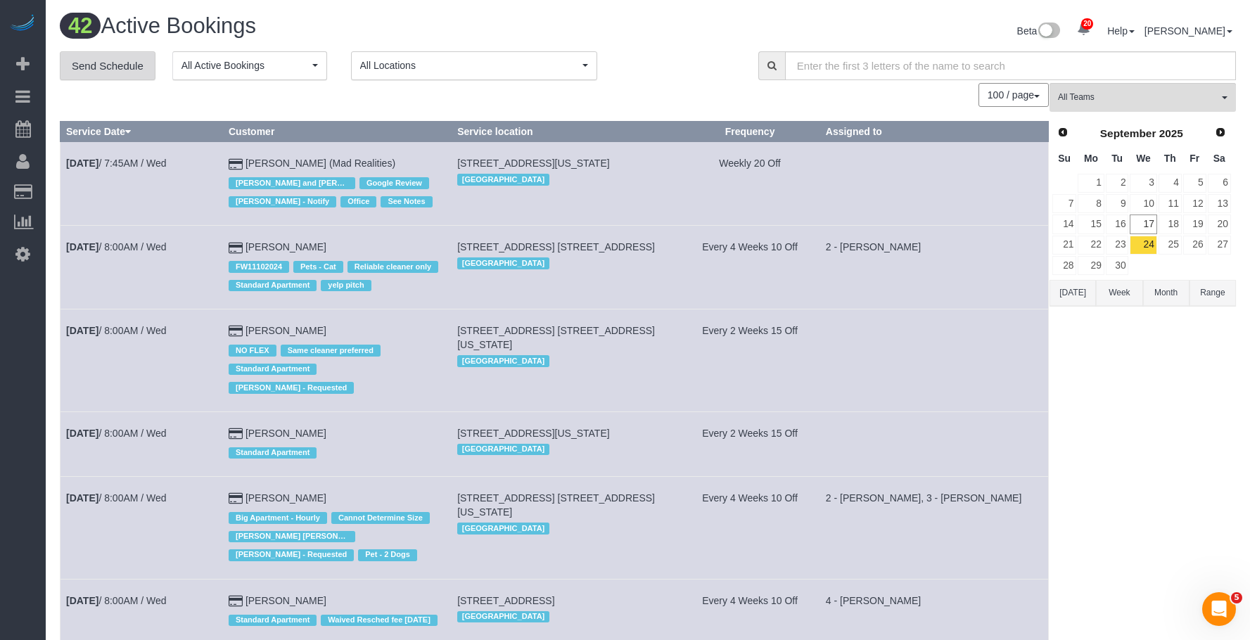
click at [107, 70] on link "Send Schedule" at bounding box center [108, 66] width 96 height 30
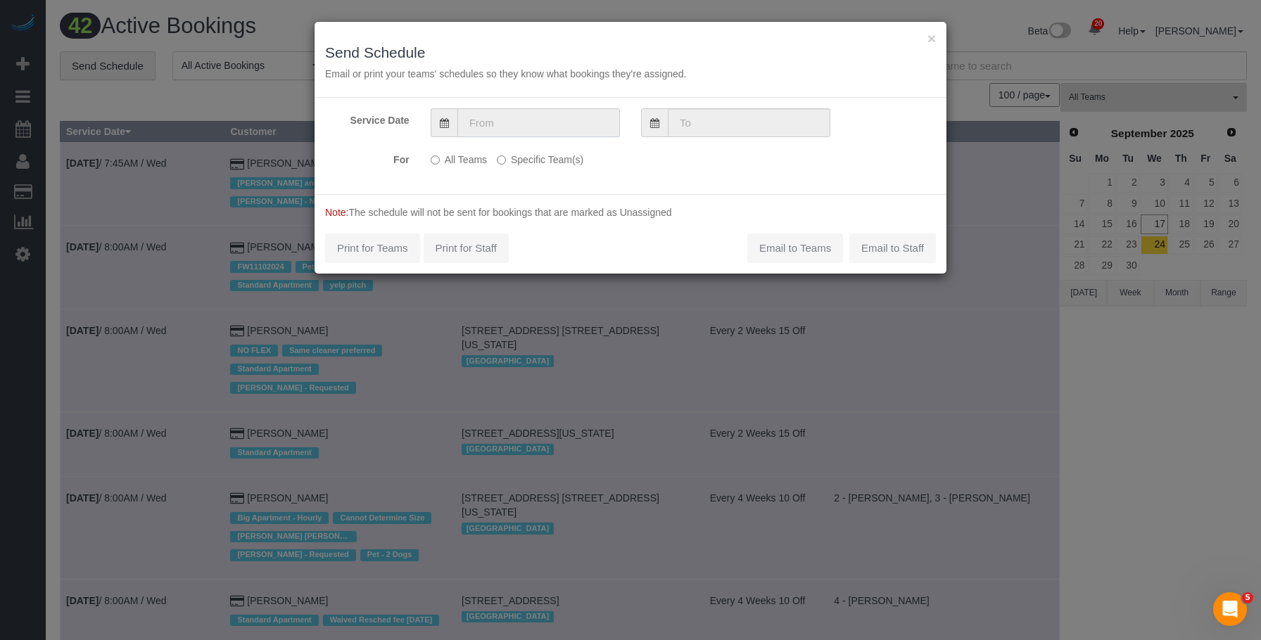
click at [557, 123] on input "text" at bounding box center [538, 122] width 163 height 29
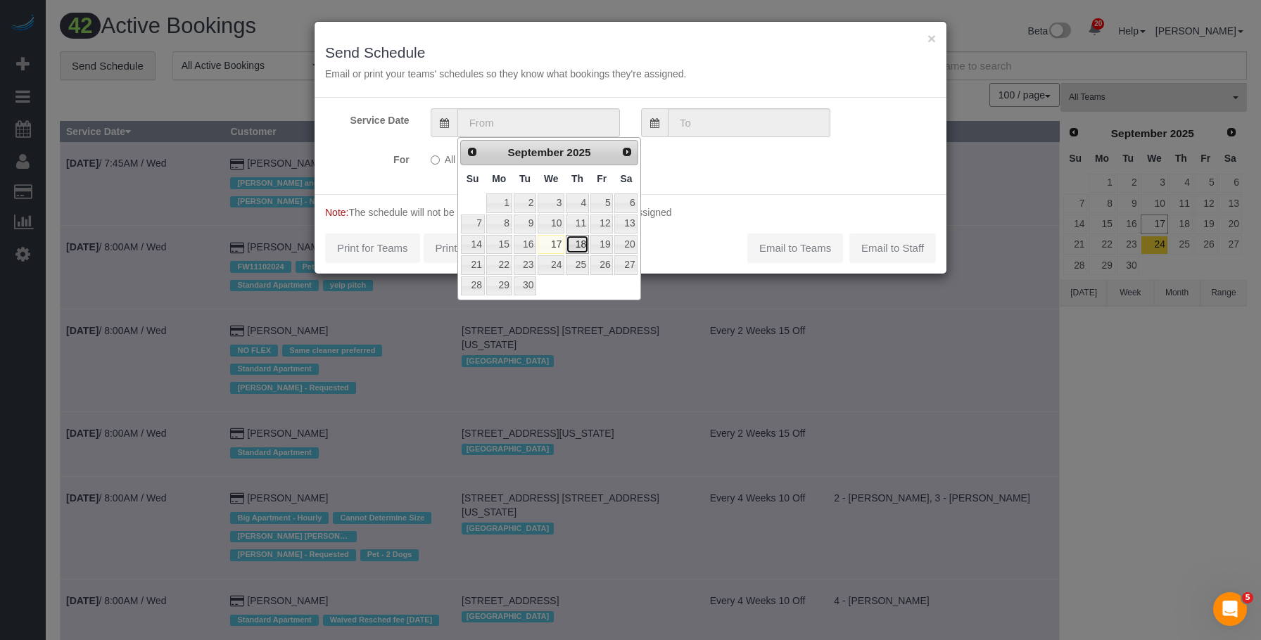
click at [576, 239] on link "18" at bounding box center [577, 244] width 23 height 19
type input "09/18/2025"
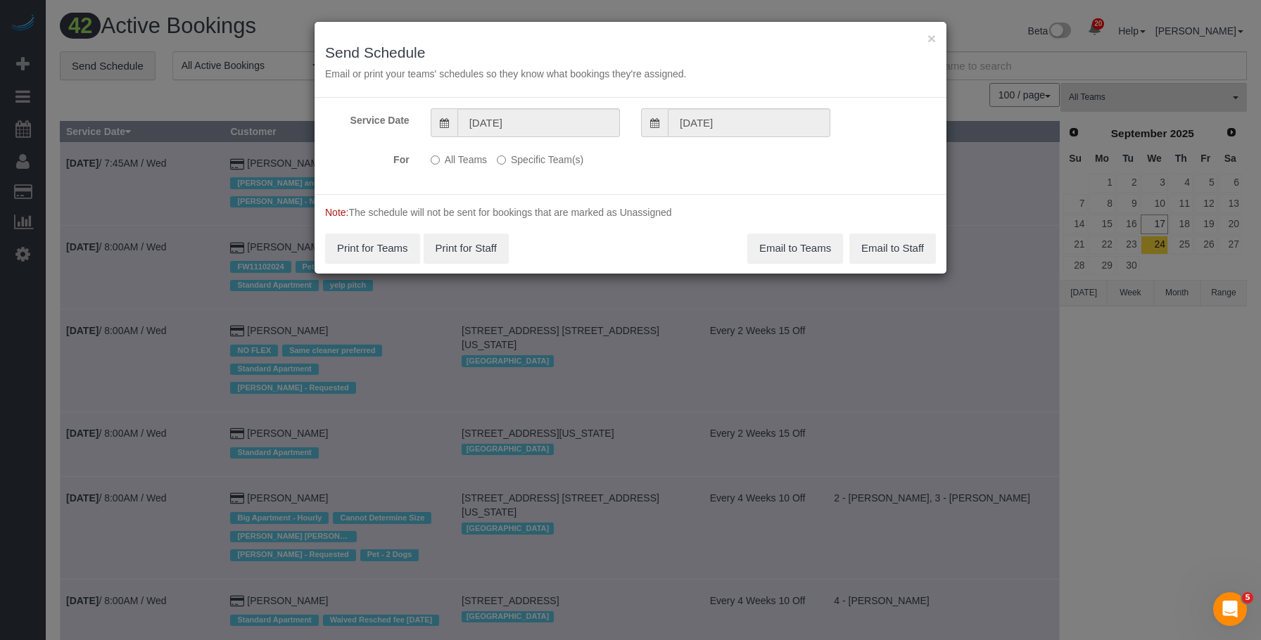
click at [540, 158] on label "Specific Team(s)" at bounding box center [540, 157] width 87 height 19
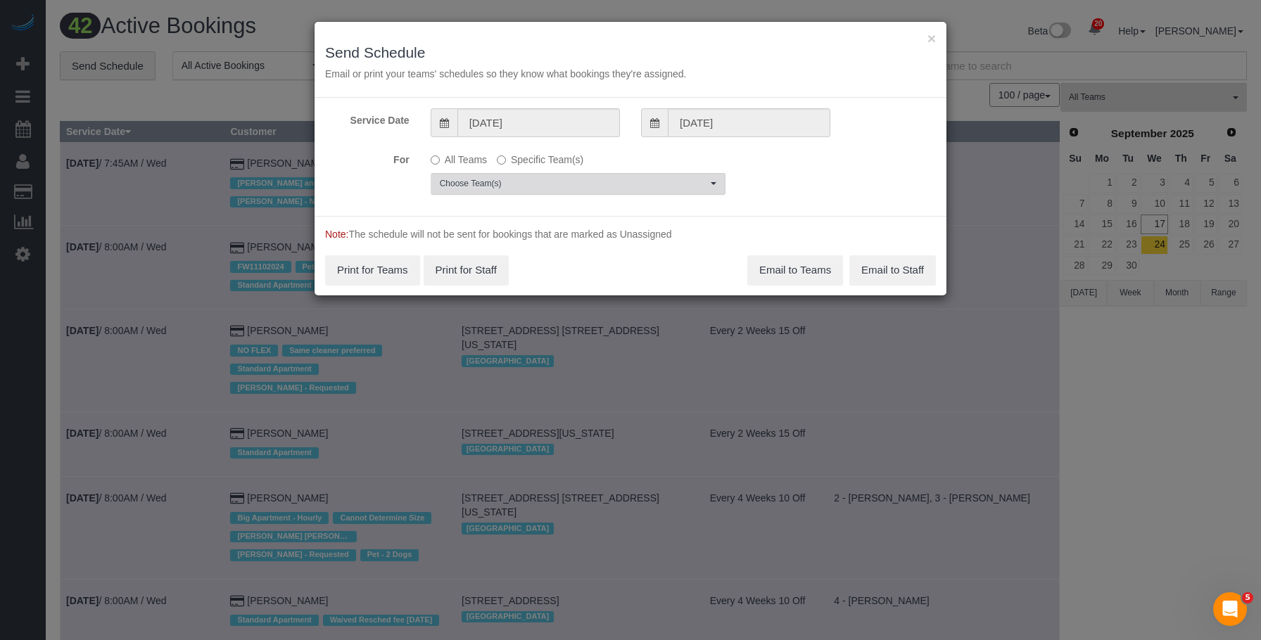
click at [615, 181] on span "Choose Team(s)" at bounding box center [573, 184] width 267 height 12
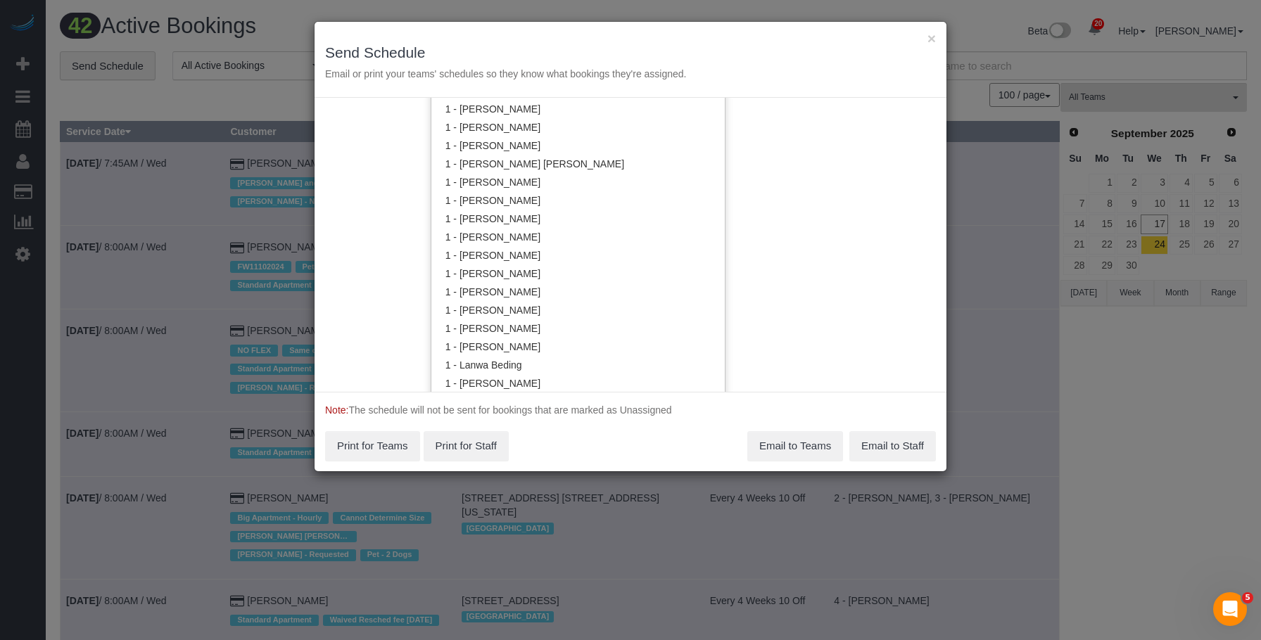
scroll to position [566, 0]
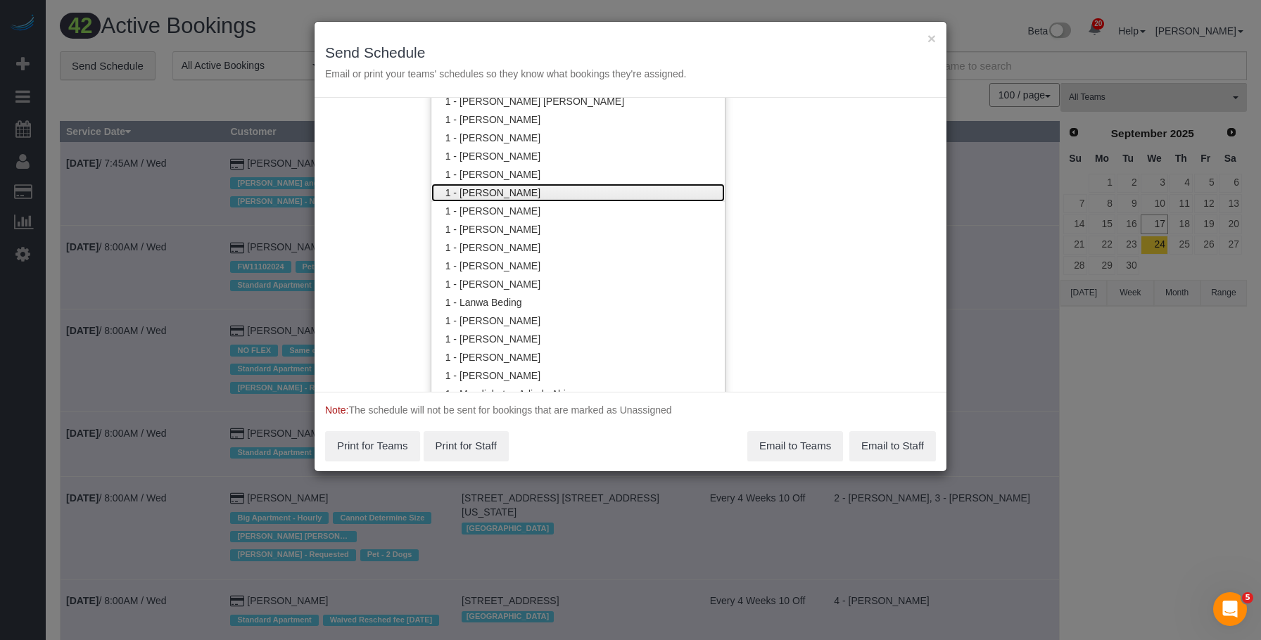
click at [533, 184] on link "1 - [PERSON_NAME]" at bounding box center [577, 193] width 293 height 18
click at [632, 38] on div "× Send Schedule Email or print your teams' schedules so they know what bookings…" at bounding box center [630, 60] width 632 height 76
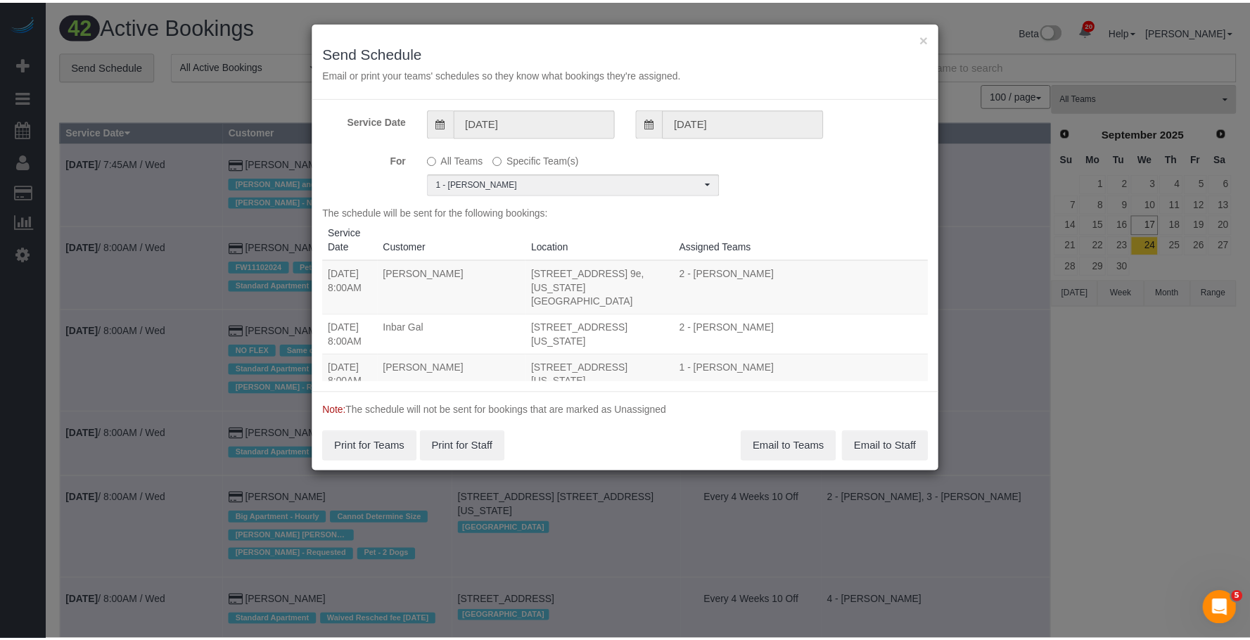
scroll to position [0, 0]
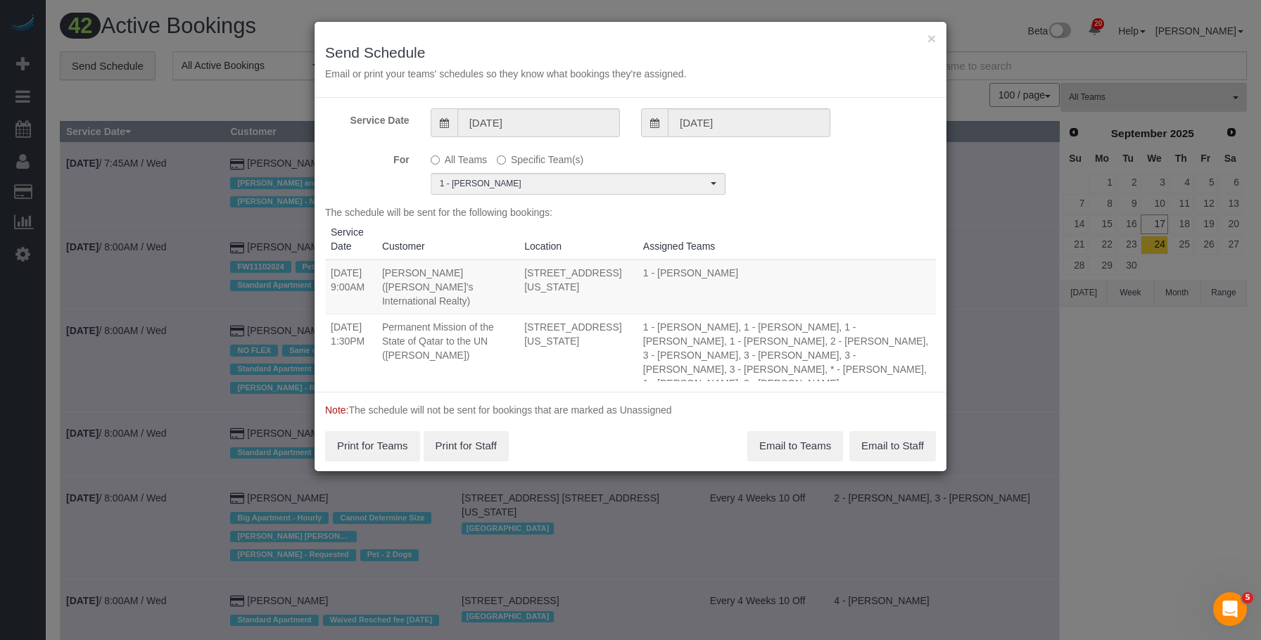
drag, startPoint x: 331, startPoint y: 317, endPoint x: 621, endPoint y: 354, distance: 291.6
click at [621, 354] on tr "09/18/2025 1:30PM Permanent Mission of the State of Qatar to the UN (Yahya Al R…" at bounding box center [630, 355] width 611 height 82
copy tr "09/18/2025 1:30PM Permanent Mission of the State of Qatar to the UN (Yahya Al R…"
click at [371, 336] on td "[DATE] 1:30PM" at bounding box center [350, 355] width 51 height 82
drag, startPoint x: 331, startPoint y: 314, endPoint x: 422, endPoint y: 322, distance: 91.0
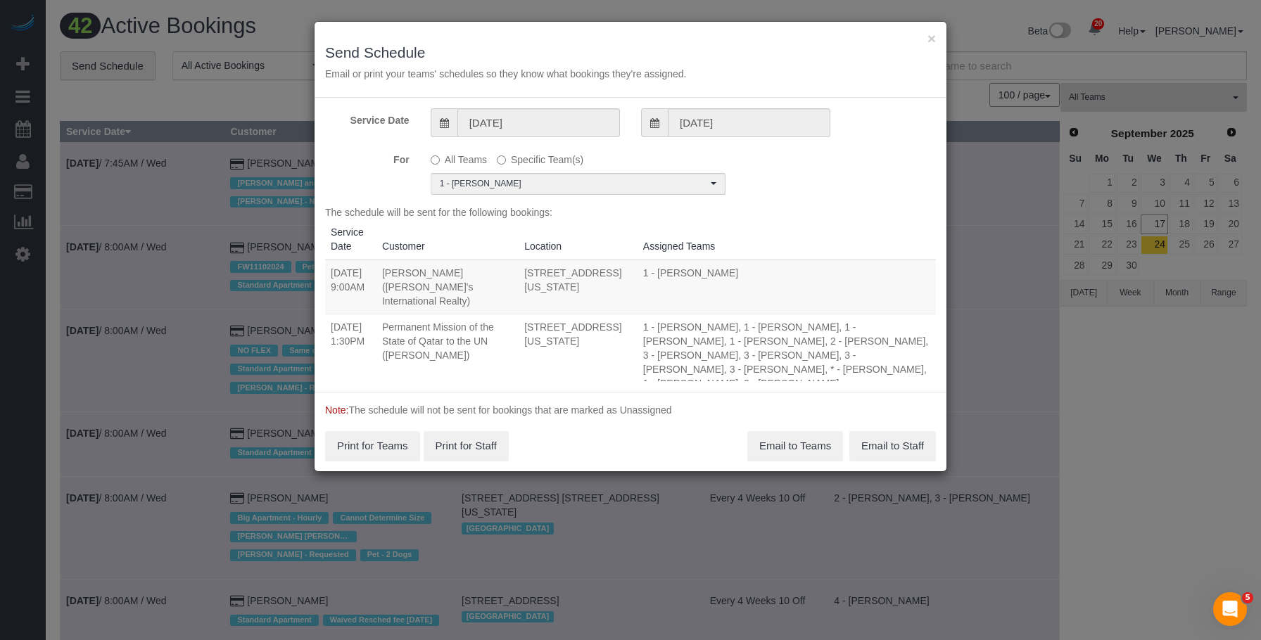
click at [422, 322] on tr "09/18/2025 1:30PM Permanent Mission of the State of Qatar to the UN (Yahya Al R…" at bounding box center [630, 355] width 611 height 82
click at [492, 339] on td "Permanent Mission of the State of Qatar to the UN (Yahya Al Rubai)" at bounding box center [447, 355] width 142 height 82
drag, startPoint x: 330, startPoint y: 314, endPoint x: 625, endPoint y: 340, distance: 296.6
click at [625, 340] on tr "09/18/2025 1:30PM Permanent Mission of the State of Qatar to the UN (Yahya Al R…" at bounding box center [630, 355] width 611 height 82
copy tr "09/18/2025 1:30PM Permanent Mission of the State of Qatar to the UN (Yahya Al R…"
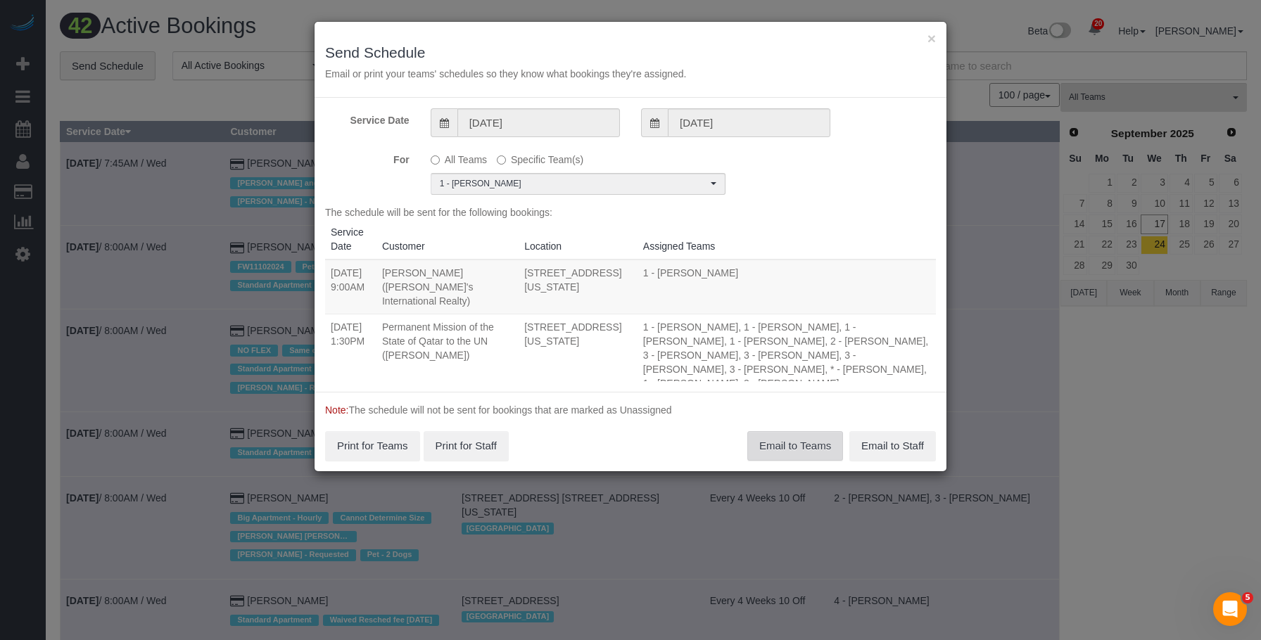
click at [794, 448] on button "Email to Teams" at bounding box center [795, 446] width 96 height 30
